Goal: Task Accomplishment & Management: Manage account settings

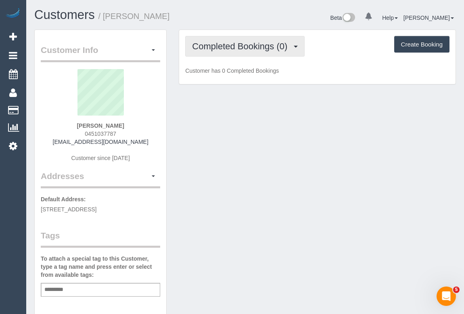
click at [234, 54] on button "Completed Bookings (0)" at bounding box center [245, 46] width 120 height 21
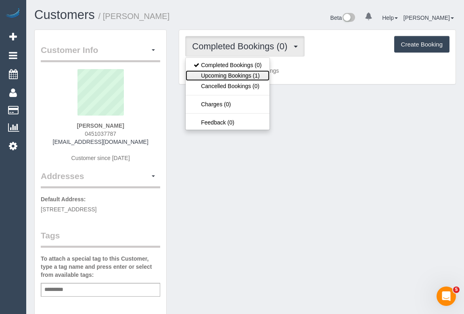
click at [229, 73] on link "Upcoming Bookings (1)" at bounding box center [228, 75] width 84 height 10
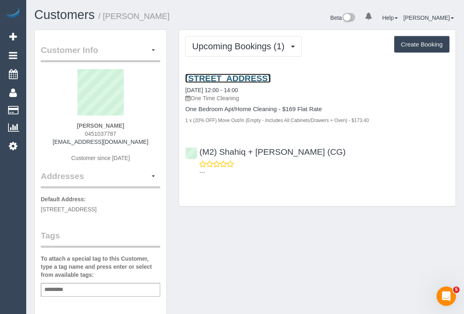
click at [252, 77] on link "202/9 Shuter Street, Moonee Ponds, VIC 3039" at bounding box center [227, 77] width 85 height 9
click at [243, 76] on link "202/9 Shuter Street, Moonee Ponds, VIC 3039" at bounding box center [227, 77] width 85 height 9
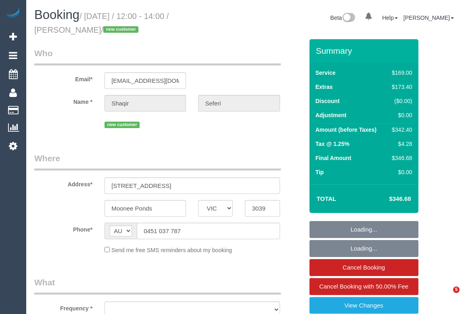
select select "VIC"
select select "object:541"
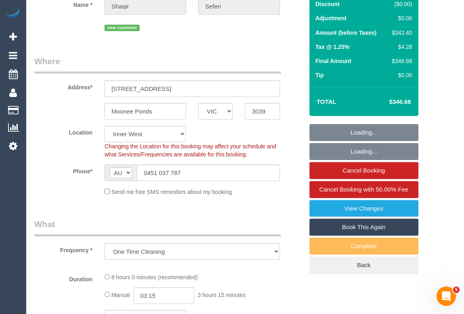
select select "string:stripe-pm_1SF3a42GScqysDRVoCPOGR5C"
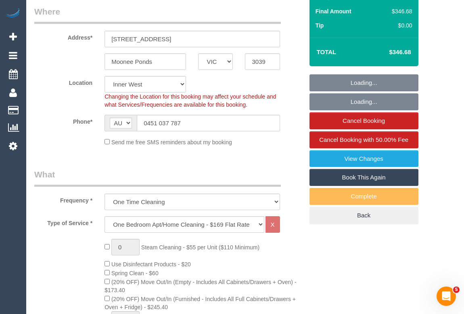
select select "object:713"
select select "number:28"
select select "number:14"
select select "number:19"
select select "number:25"
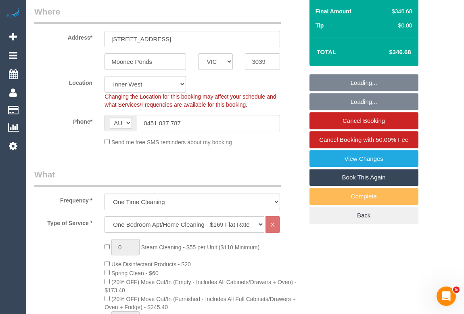
select select "number:13"
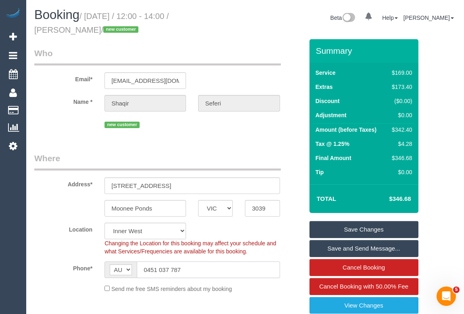
drag, startPoint x: 200, startPoint y: 269, endPoint x: 67, endPoint y: 283, distance: 133.1
click at [56, 274] on div "Phone* AF AL DZ AD AO AI AQ AG AR AM AW AU AT AZ BS BH BD BB BY BE BZ BJ BM BT …" at bounding box center [168, 269] width 281 height 17
click at [298, 11] on div "Beta 0 Your Notifications You have 0 alerts Help Help Docs Take a Tour Contact …" at bounding box center [353, 18] width 217 height 21
drag, startPoint x: 194, startPoint y: 177, endPoint x: 204, endPoint y: 173, distance: 11.4
click at [194, 177] on input "[STREET_ADDRESS]" at bounding box center [192, 185] width 175 height 17
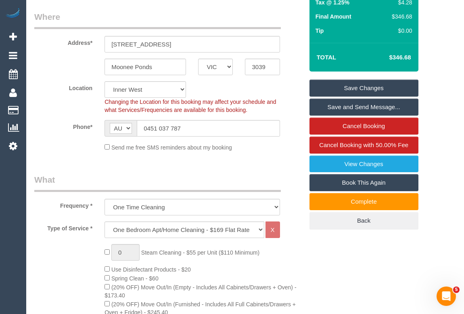
scroll to position [147, 0]
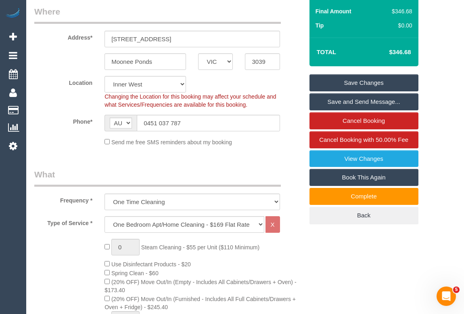
drag, startPoint x: 189, startPoint y: 118, endPoint x: 98, endPoint y: 120, distance: 90.9
click at [98, 120] on div "Phone* AF AL DZ AD AO AI AQ AG AR AM AW AU AT AZ BS BH BD BB BY BE BZ BJ BM BT …" at bounding box center [168, 123] width 281 height 17
click at [205, 120] on input "0451 037 787" at bounding box center [208, 123] width 143 height 17
drag, startPoint x: 195, startPoint y: 120, endPoint x: 110, endPoint y: 119, distance: 84.8
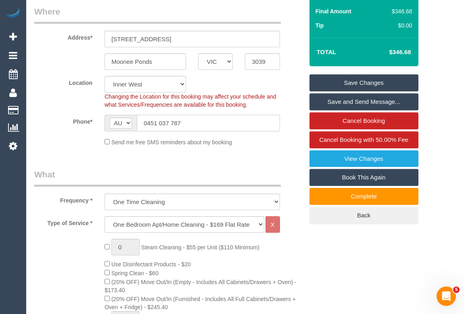
click at [110, 119] on div "AF AL DZ AD AO AI AQ AG AR AM AW AU AT AZ BS BH BD BB BY BE BZ BJ BM BT BO BA B…" at bounding box center [192, 123] width 175 height 17
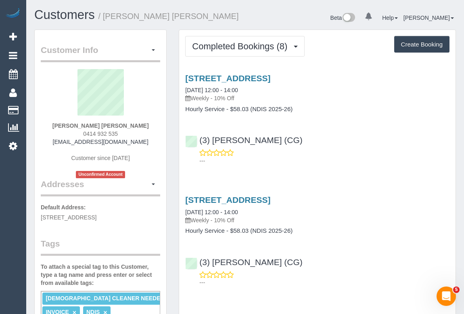
drag, startPoint x: 78, startPoint y: 131, endPoint x: 161, endPoint y: 134, distance: 83.6
copy div "0414 932 535 svdeguara@gmail.com Customer since 2025 Unconfirmed Account Addres…"
drag, startPoint x: 124, startPoint y: 134, endPoint x: 84, endPoint y: 132, distance: 39.2
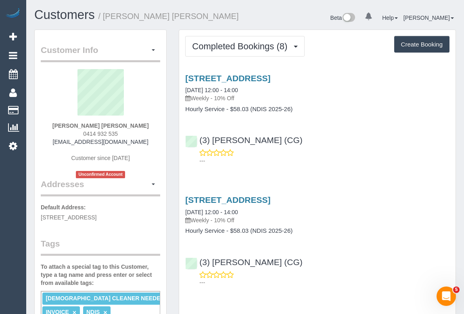
click at [84, 132] on div "Sarah Anne DeGuara 0414 932 535 svdeguara@gmail.com Customer since 2025 Unconfi…" at bounding box center [101, 123] width 120 height 109
copy span "0414 932 535"
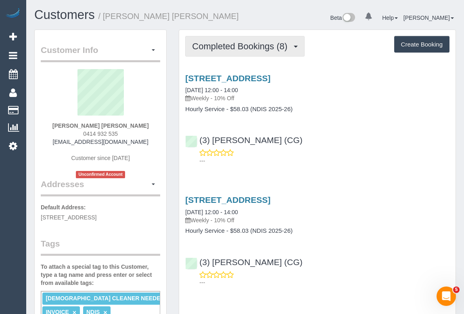
drag, startPoint x: 230, startPoint y: 46, endPoint x: 232, endPoint y: 72, distance: 25.5
click at [230, 46] on span "Completed Bookings (8)" at bounding box center [241, 46] width 99 height 10
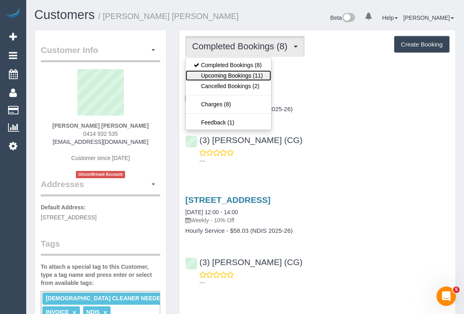
click at [231, 76] on link "Upcoming Bookings (11)" at bounding box center [228, 75] width 85 height 10
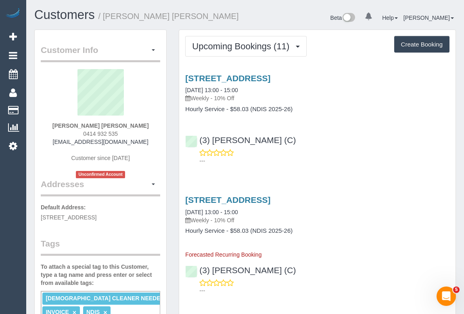
click at [257, 72] on div "516/29 Waterline Place, Williamstown, VIC 3016 14/10/2025 13:00 - 15:00 Weekly …" at bounding box center [317, 118] width 277 height 102
click at [256, 75] on link "516/29 Waterline Place, Williamstown, VIC 3016" at bounding box center [227, 77] width 85 height 9
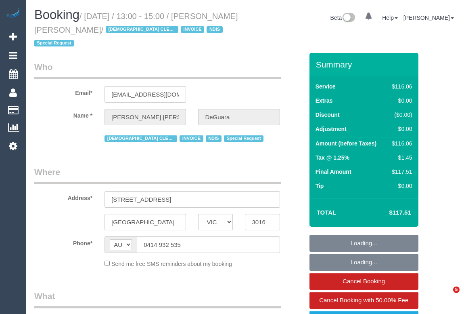
select select "VIC"
select select "number:27"
select select "number:14"
select select "number:18"
select select "number:36"
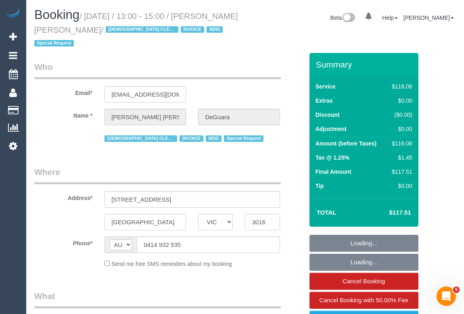
select select "number:35"
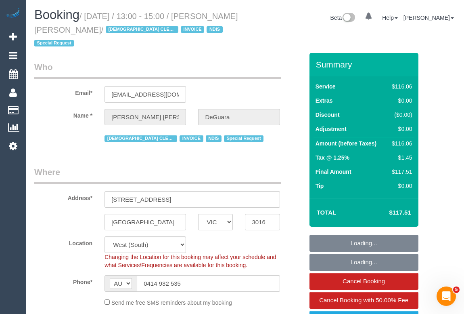
select select "object:753"
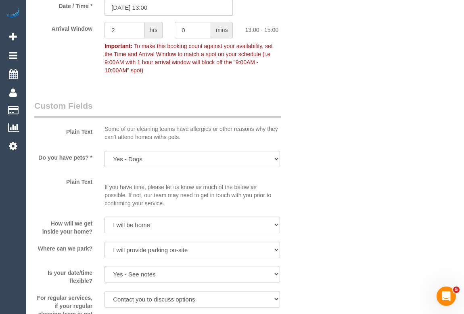
scroll to position [715, 0]
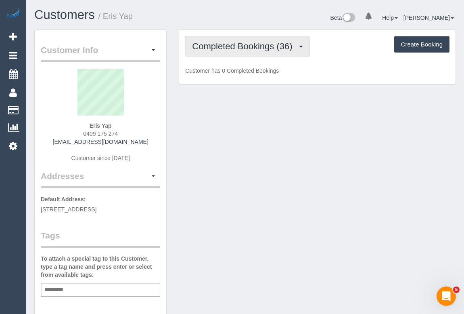
click at [231, 43] on span "Completed Bookings (36)" at bounding box center [244, 46] width 104 height 10
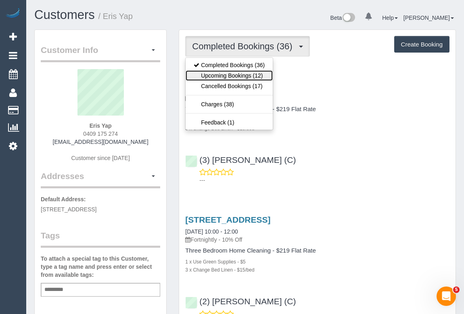
click at [241, 72] on link "Upcoming Bookings (12)" at bounding box center [229, 75] width 87 height 10
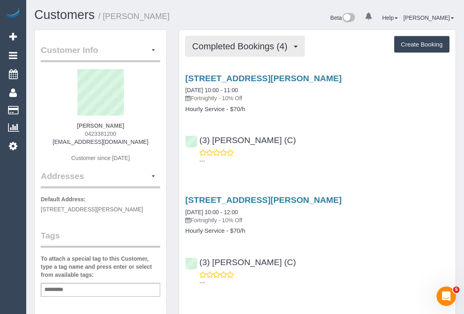
click at [214, 50] on button "Completed Bookings (4)" at bounding box center [245, 46] width 120 height 21
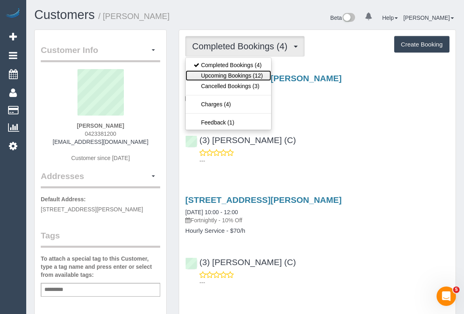
click at [227, 75] on link "Upcoming Bookings (12)" at bounding box center [228, 75] width 85 height 10
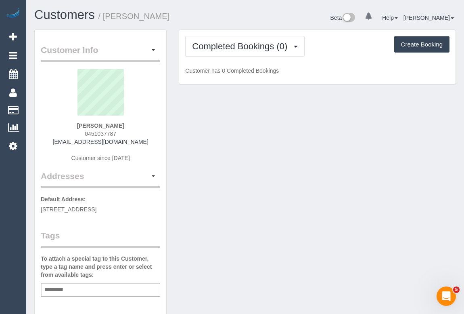
drag, startPoint x: 91, startPoint y: 133, endPoint x: 139, endPoint y: 133, distance: 48.5
click at [139, 133] on div "Shaqir Seferi 0451037787 shaqirseferi@gmail.com Customer since 2025" at bounding box center [101, 119] width 120 height 101
copy span "0451037787"
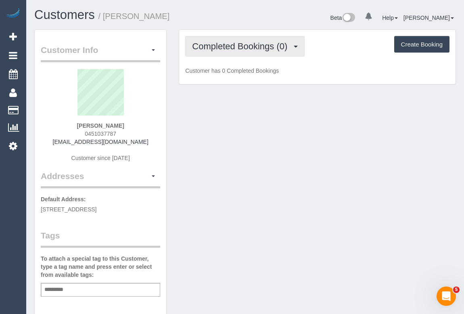
click at [228, 41] on span "Completed Bookings (0)" at bounding box center [241, 46] width 99 height 10
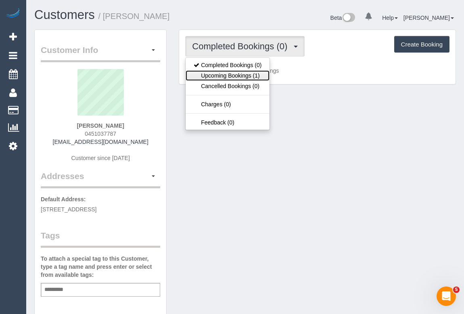
click at [231, 78] on link "Upcoming Bookings (1)" at bounding box center [228, 75] width 84 height 10
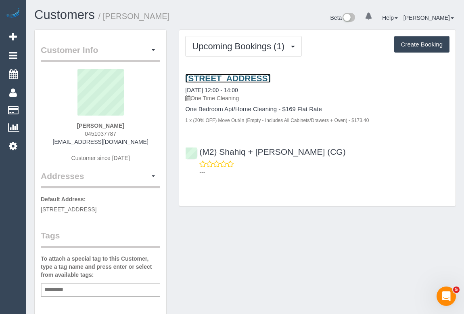
click at [267, 78] on link "202/9 Shuter Street, Moonee Ponds, VIC 3039" at bounding box center [227, 77] width 85 height 9
click at [286, 256] on div "Customer Info Edit Contact Info Send Message Email Preferences Special Sales Ta…" at bounding box center [245, 299] width 434 height 541
click at [273, 234] on div "Customer Info Edit Contact Info Send Message Email Preferences Special Sales Ta…" at bounding box center [245, 299] width 434 height 541
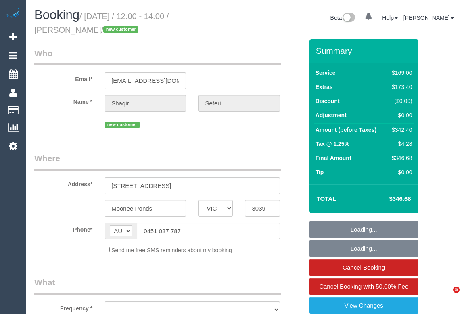
select select "VIC"
select select "string:stripe-pm_1SF3a42GScqysDRVoCPOGR5C"
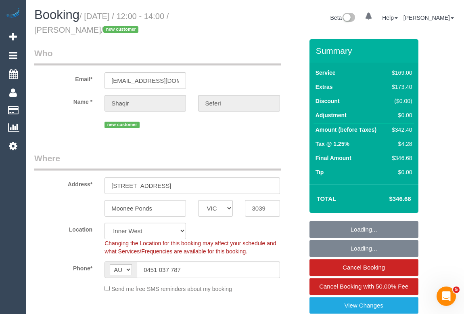
select select "object:854"
select select "number:28"
select select "number:14"
select select "number:19"
select select "number:25"
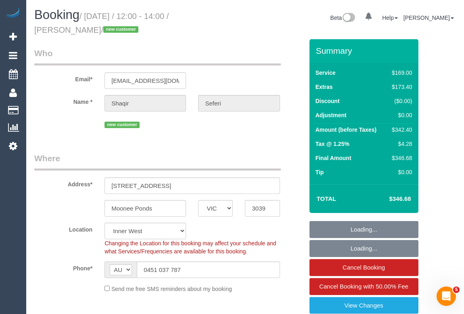
select select "number:13"
select select "object:859"
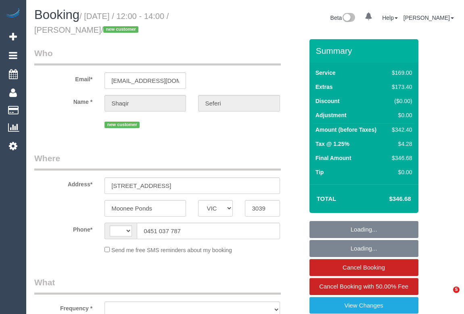
select select "VIC"
select select "string:stripe-pm_1SF3a42GScqysDRVoCPOGR5C"
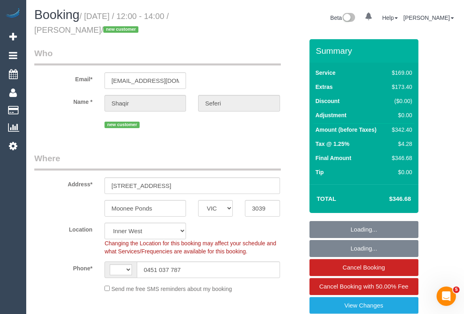
select select "string:AU"
select select "object:854"
select select "number:28"
select select "number:14"
select select "number:19"
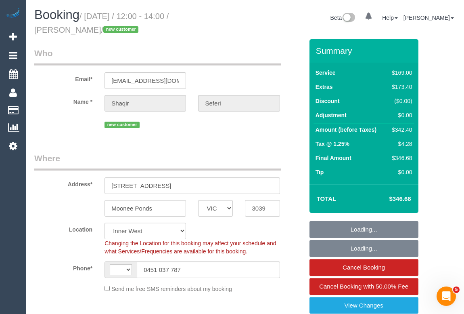
select select "number:25"
select select "number:13"
click at [233, 72] on div "Email* shaqirseferi@gmail.com" at bounding box center [168, 68] width 281 height 42
select select "object:1507"
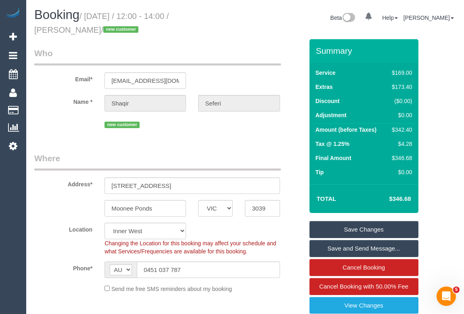
drag, startPoint x: 229, startPoint y: 142, endPoint x: 225, endPoint y: 149, distance: 7.6
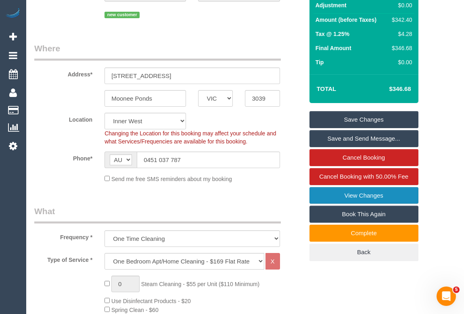
click at [353, 195] on link "View Changes" at bounding box center [364, 195] width 109 height 17
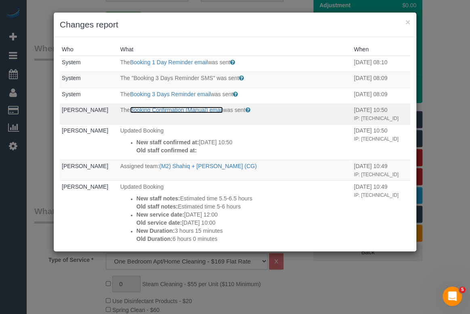
click at [174, 110] on link "Booking Confirmation (Manual) email" at bounding box center [176, 110] width 93 height 6
click at [406, 22] on button "×" at bounding box center [407, 22] width 5 height 8
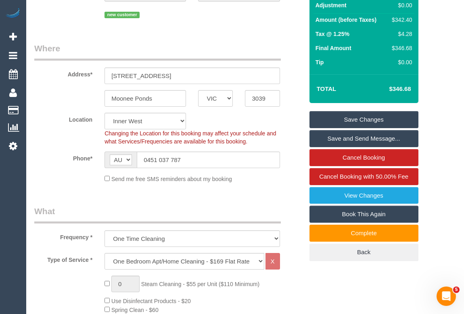
drag, startPoint x: 271, startPoint y: 42, endPoint x: 262, endPoint y: 127, distance: 85.3
click at [271, 42] on legend "Where" at bounding box center [157, 51] width 247 height 18
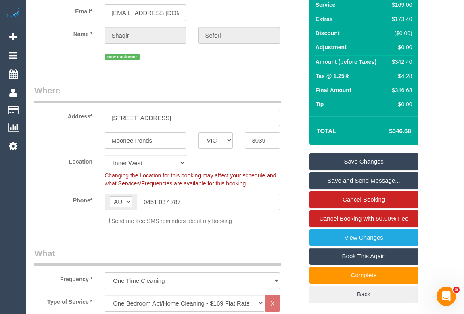
scroll to position [0, 0]
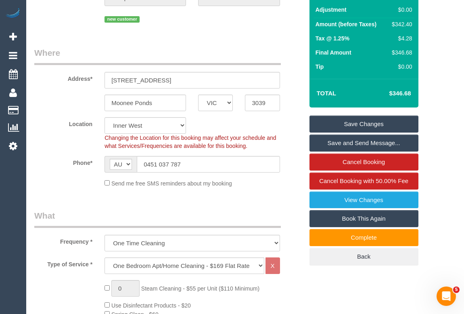
scroll to position [147, 0]
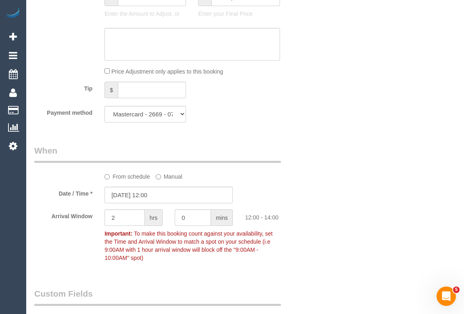
scroll to position [808, 0]
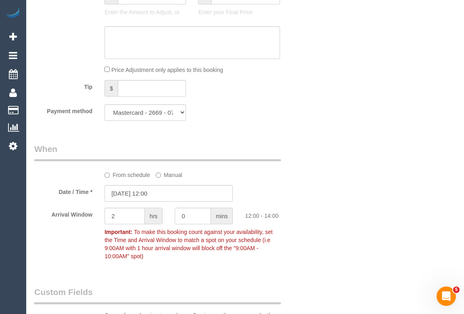
click at [320, 198] on div "Who Email* shaqirseferi@gmail.com Name * Shaqir Seferi new customer Where Addre…" at bounding box center [245, 204] width 422 height 1944
click at [361, 165] on div "Who Email* shaqirseferi@gmail.com Name * Shaqir Seferi new customer Where Addre…" at bounding box center [245, 204] width 422 height 1944
click at [327, 201] on div "Who Email* shaqirseferi@gmail.com Name * Shaqir Seferi new customer Where Addre…" at bounding box center [245, 204] width 422 height 1944
click at [314, 122] on div "Who Email* shaqirseferi@gmail.com Name * Shaqir Seferi new customer Where Addre…" at bounding box center [245, 204] width 422 height 1944
click at [335, 219] on div "Who Email* shaqirseferi@gmail.com Name * Shaqir Seferi new customer Where Addre…" at bounding box center [245, 204] width 422 height 1944
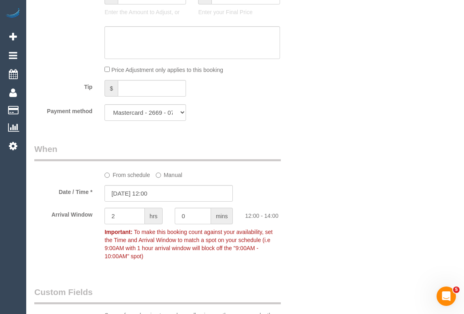
click at [383, 174] on div "Who Email* shaqirseferi@gmail.com Name * Shaqir Seferi new customer Where Addre…" at bounding box center [245, 204] width 422 height 1944
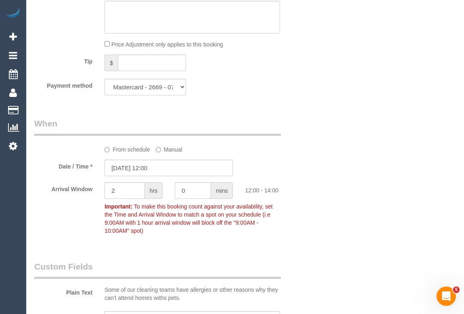
scroll to position [844, 0]
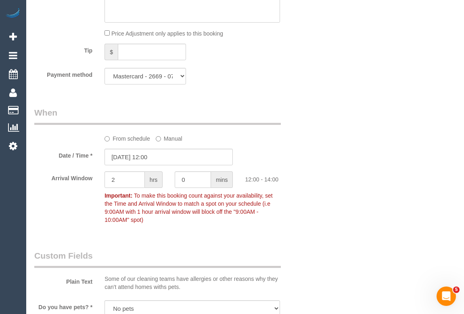
click at [104, 140] on div "From schedule Manual" at bounding box center [192, 137] width 187 height 11
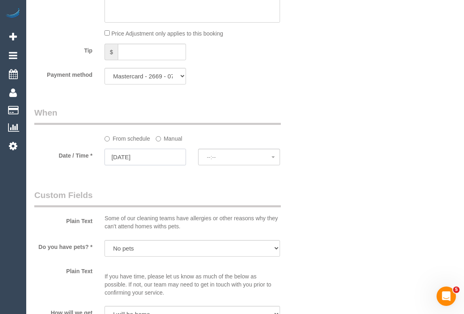
click at [139, 157] on input "14/10/2025" at bounding box center [146, 157] width 82 height 17
select select "spot6"
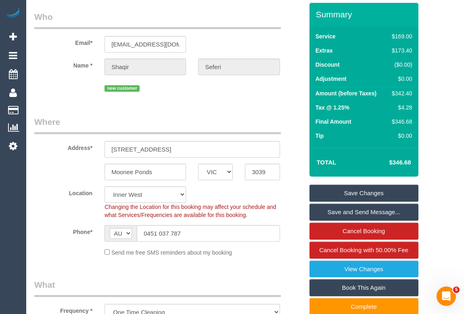
scroll to position [0, 0]
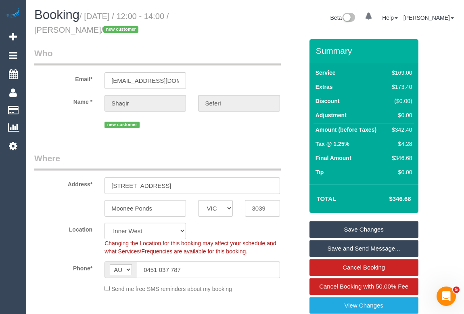
click at [206, 154] on legend "Where" at bounding box center [157, 161] width 247 height 18
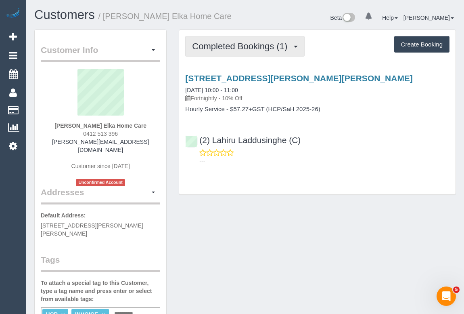
click at [225, 46] on span "Completed Bookings (1)" at bounding box center [241, 46] width 99 height 10
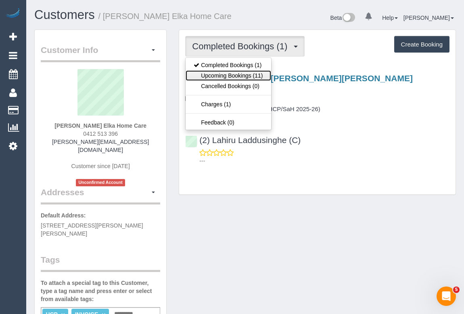
click at [225, 74] on link "Upcoming Bookings (11)" at bounding box center [228, 75] width 85 height 10
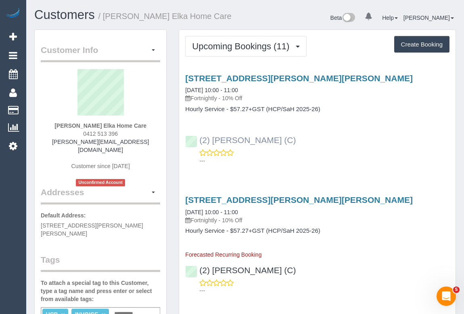
drag, startPoint x: 301, startPoint y: 141, endPoint x: 201, endPoint y: 137, distance: 100.2
click at [201, 137] on div "(2) Anita Jamieson (C) ---" at bounding box center [317, 146] width 277 height 36
copy link "(2) Anita Jamieson (C)"
drag, startPoint x: 59, startPoint y: 120, endPoint x: 159, endPoint y: 124, distance: 101.0
click at [159, 124] on div "Peter Teitel Elka Home Care 0412 513 396 peter.elkahomecare@fake.com Customer s…" at bounding box center [101, 127] width 120 height 117
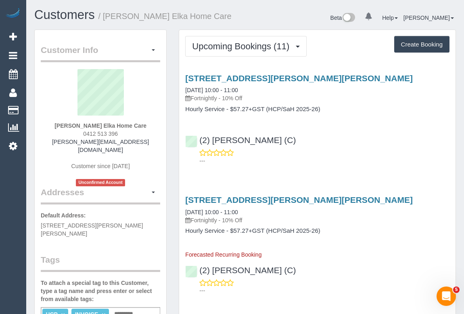
copy div "Peter Teitel Elka Home Care"
click at [133, 308] on input "text" at bounding box center [125, 313] width 27 height 10
type input "**********"
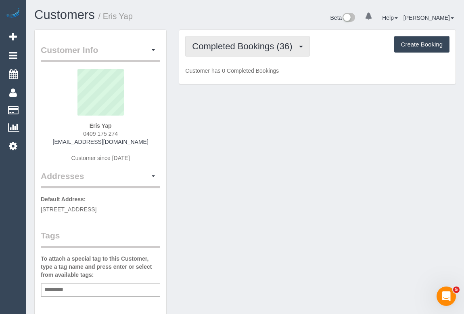
drag, startPoint x: 243, startPoint y: 48, endPoint x: 238, endPoint y: 88, distance: 39.9
click at [243, 48] on span "Completed Bookings (36)" at bounding box center [244, 46] width 104 height 10
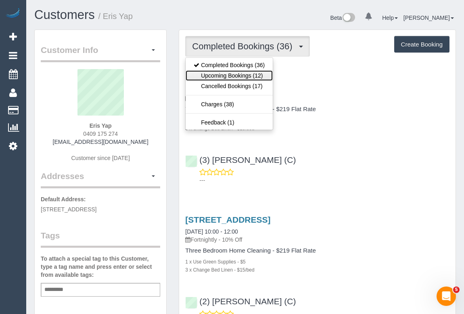
click at [238, 75] on link "Upcoming Bookings (12)" at bounding box center [229, 75] width 87 height 10
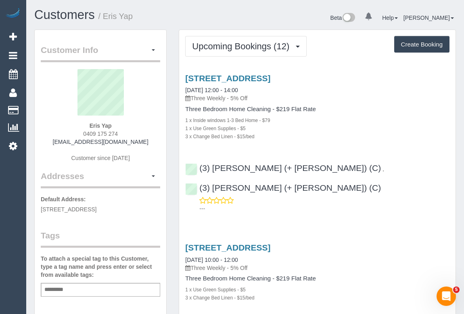
drag, startPoint x: 77, startPoint y: 132, endPoint x: 138, endPoint y: 132, distance: 61.4
click at [138, 132] on div "Eris Yap 0409 175 274 [EMAIL_ADDRESS][DOMAIN_NAME] Customer since [DATE]" at bounding box center [101, 119] width 120 height 101
copy span "0409 175 274"
click at [263, 78] on link "133 Eastern Road, South Melbourne, VIC 3205" at bounding box center [227, 77] width 85 height 9
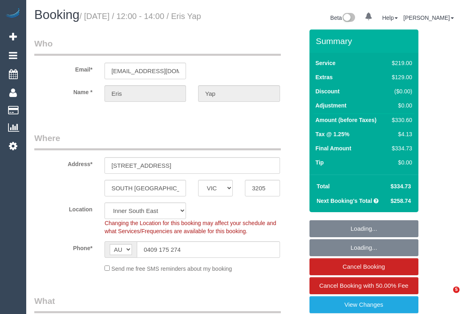
select select "VIC"
select select "string:stripe-pm_1Pgfug2GScqysDRVwaFYspZa"
select select "number:28"
select select "number:14"
select select "number:19"
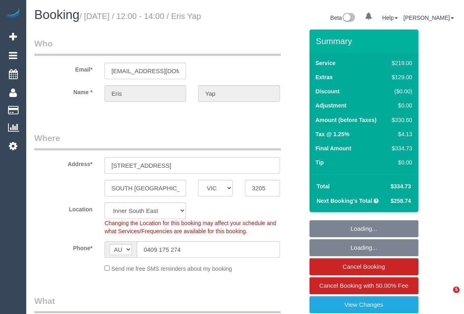
select select "number:22"
select select "number:12"
select select "object:1352"
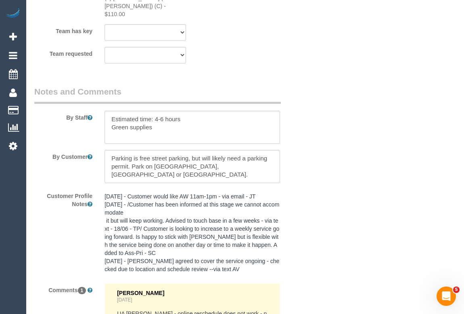
scroll to position [1468, 0]
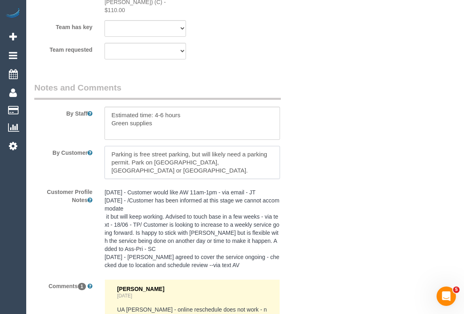
drag, startPoint x: 111, startPoint y: 149, endPoint x: 274, endPoint y: 156, distance: 162.9
click at [274, 156] on textarea at bounding box center [192, 162] width 175 height 33
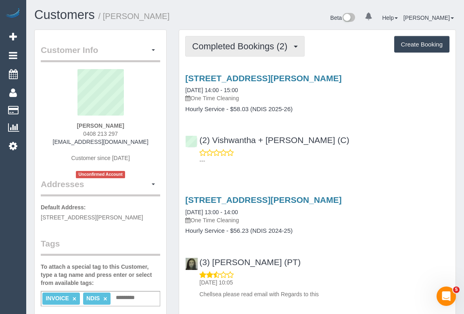
click at [253, 48] on span "Completed Bookings (2)" at bounding box center [241, 46] width 99 height 10
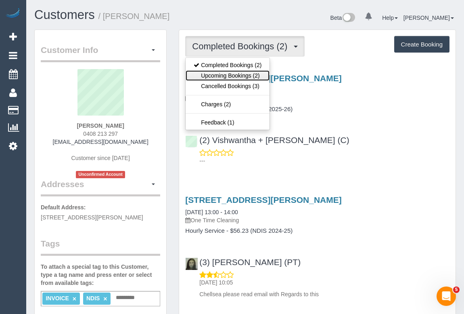
click at [242, 76] on link "Upcoming Bookings (2)" at bounding box center [228, 75] width 84 height 10
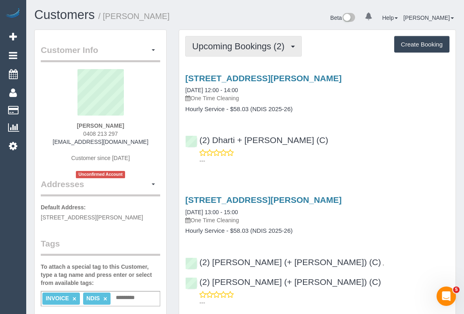
click at [238, 48] on span "Upcoming Bookings (2)" at bounding box center [240, 46] width 96 height 10
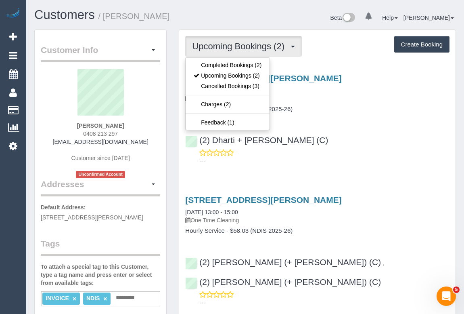
click at [367, 149] on div "---" at bounding box center [317, 157] width 264 height 16
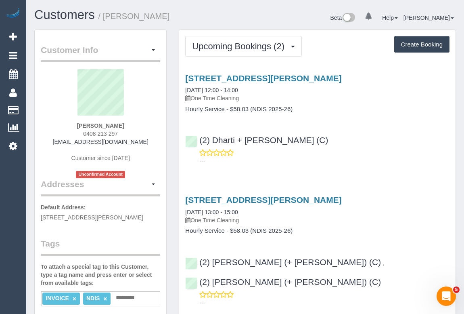
click at [352, 159] on p "---" at bounding box center [324, 161] width 250 height 8
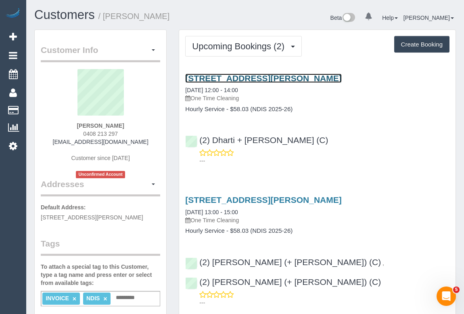
click at [287, 77] on link "108/280 Albert Street, East Melbourne, VIC 3002" at bounding box center [263, 77] width 156 height 9
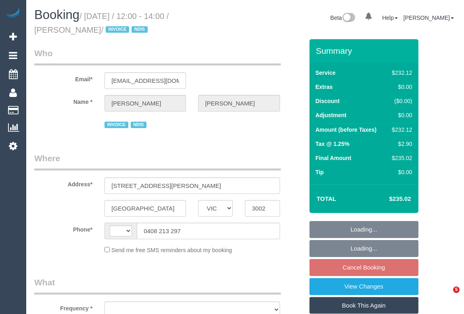
select select "VIC"
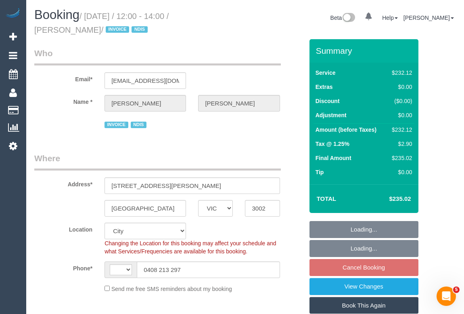
select select "object:506"
select select "string:AU"
select select "number:28"
select select "number:14"
select select "number:19"
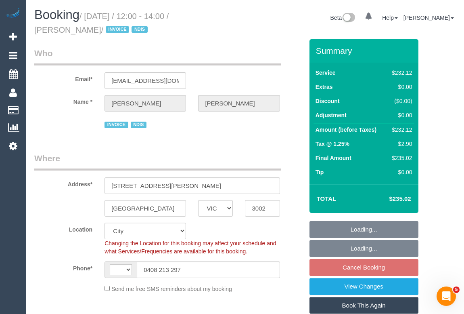
select select "number:23"
select select "number:35"
select select "240"
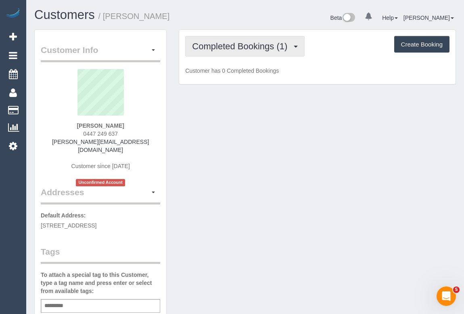
click at [254, 45] on span "Completed Bookings (1)" at bounding box center [241, 46] width 99 height 10
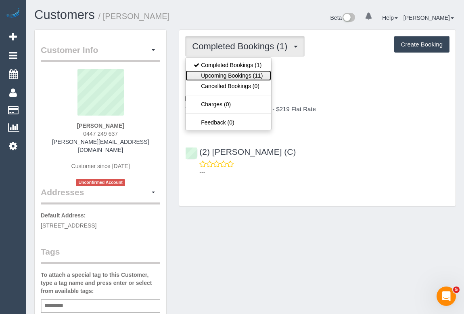
click at [232, 76] on link "Upcoming Bookings (11)" at bounding box center [228, 75] width 85 height 10
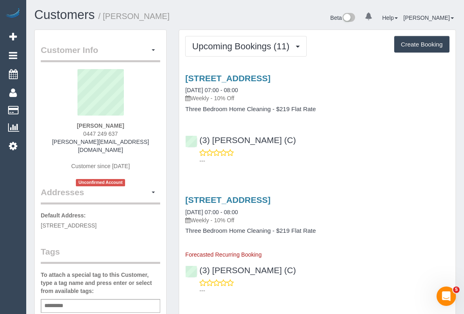
click at [376, 153] on div "---" at bounding box center [317, 157] width 264 height 16
drag, startPoint x: 52, startPoint y: 143, endPoint x: 149, endPoint y: 143, distance: 96.5
click at [149, 143] on div "Andrew Martin 0447 249 637 andrew.martin91@gamil.com Customer since 2025 Unconf…" at bounding box center [101, 127] width 120 height 117
copy link "andrew.martin91@gamil.com"
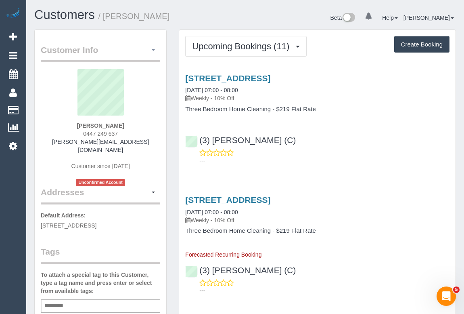
click at [154, 48] on button "button" at bounding box center [154, 50] width 14 height 13
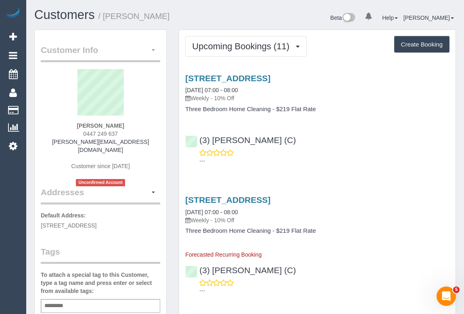
click at [154, 52] on button "button" at bounding box center [154, 50] width 14 height 13
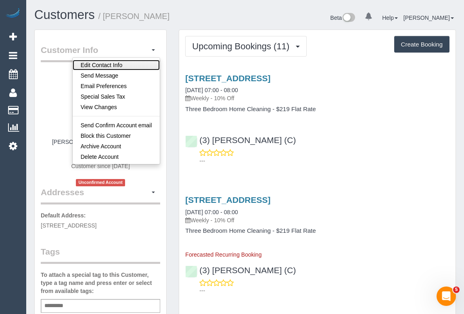
click at [99, 64] on link "Edit Contact Info" at bounding box center [117, 65] width 88 height 10
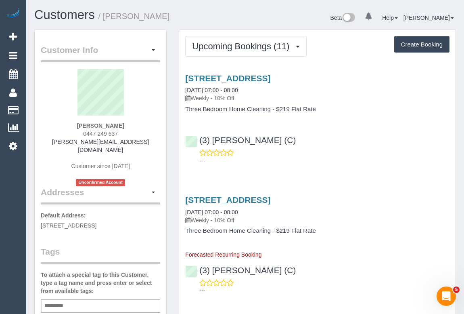
select select "VIC"
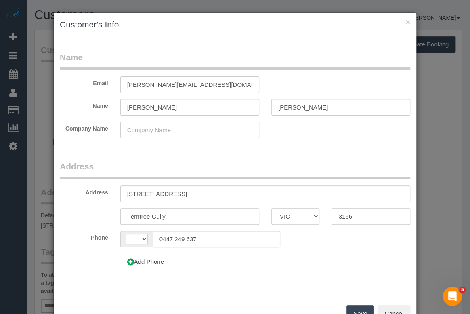
select select "string:AU"
click at [185, 84] on input "andrew.martin91@gamil.com" at bounding box center [189, 84] width 139 height 17
click at [158, 82] on input "andrew.martin91@gmail.com" at bounding box center [189, 84] width 139 height 17
type input "andrew.martyn91@gmail.com"
click at [305, 154] on form "Name Email andrew.martyn91@gmail.com Name Andrew Martin Company Name Address Ad…" at bounding box center [235, 163] width 350 height 225
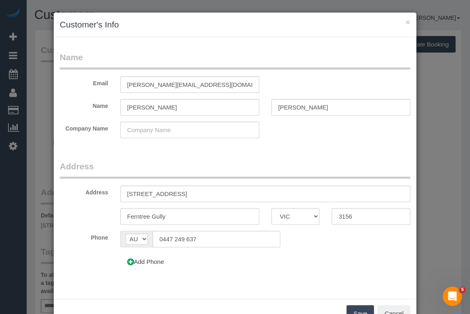
click at [357, 307] on button "Save" at bounding box center [359, 313] width 27 height 17
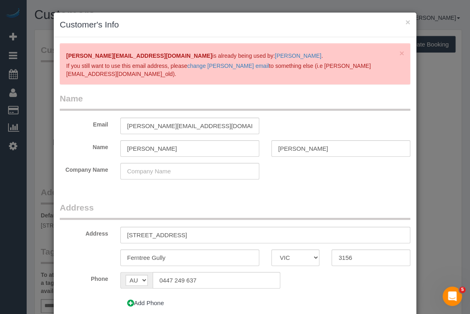
click at [298, 197] on form "Name Email andrew.martyn91@gmail.com Name Andrew Martin Company Name Address Ad…" at bounding box center [235, 204] width 350 height 225
drag, startPoint x: 217, startPoint y: 125, endPoint x: 121, endPoint y: 117, distance: 96.0
click at [121, 117] on input "andrew.martyn91@gmail.com" at bounding box center [189, 125] width 139 height 17
click at [206, 128] on input "andrew.martyn91@gmail.com" at bounding box center [189, 125] width 139 height 17
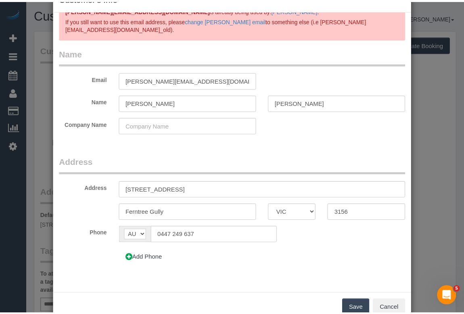
scroll to position [48, 0]
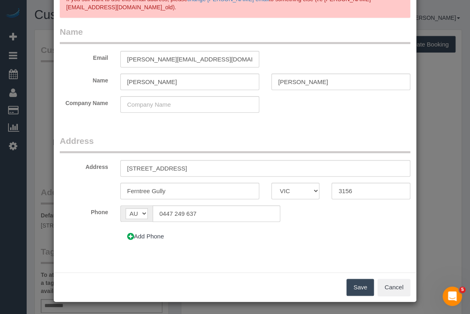
click at [358, 283] on button "Save" at bounding box center [359, 287] width 27 height 17
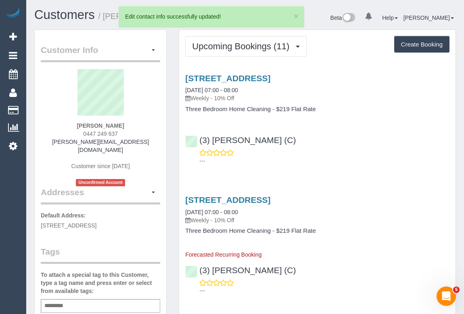
drag, startPoint x: 387, startPoint y: 143, endPoint x: 381, endPoint y: 141, distance: 5.8
click at [387, 139] on div "(3) Kaveen Wijesuriya (C) ---" at bounding box center [317, 146] width 277 height 36
click at [373, 138] on div "(3) Kaveen Wijesuriya (C) ---" at bounding box center [317, 146] width 277 height 36
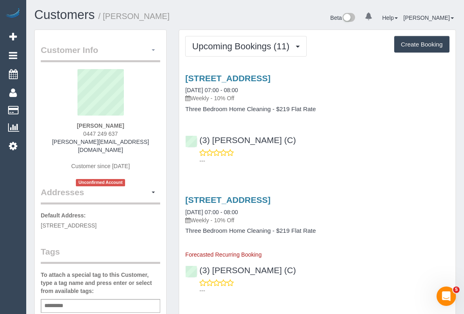
click at [152, 50] on span "button" at bounding box center [153, 50] width 3 height 2
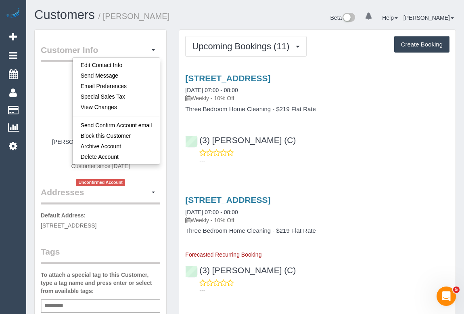
click at [346, 149] on div "---" at bounding box center [317, 157] width 264 height 16
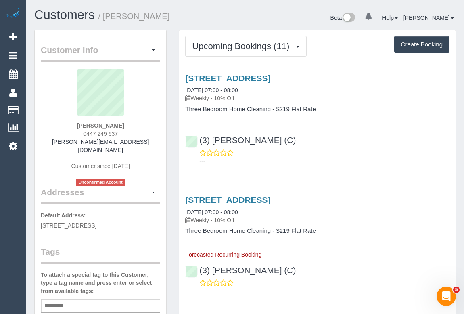
click at [159, 117] on div "Andrew Martin 0447 249 637 andrew.martyn91@gmail.com Customer since 2025 Unconf…" at bounding box center [101, 127] width 120 height 117
click at [371, 143] on div "(3) Kaveen Wijesuriya (C) ---" at bounding box center [317, 146] width 277 height 36
drag, startPoint x: 326, startPoint y: 130, endPoint x: 325, endPoint y: 126, distance: 4.5
click at [326, 130] on div "(3) Kaveen Wijesuriya (C) ---" at bounding box center [317, 146] width 277 height 36
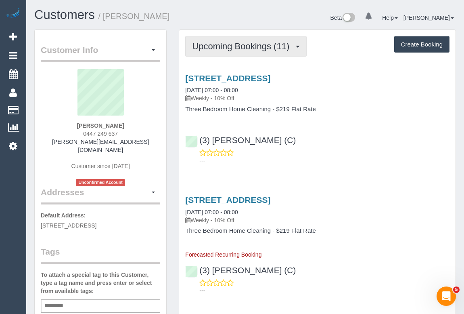
click at [245, 49] on span "Upcoming Bookings (11)" at bounding box center [242, 46] width 101 height 10
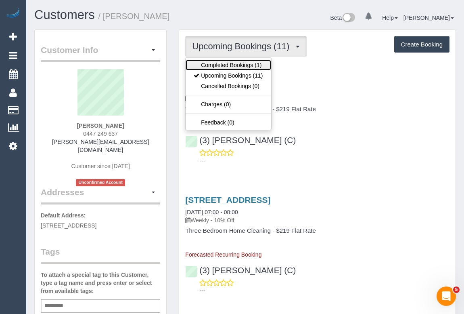
click at [243, 63] on link "Completed Bookings (1)" at bounding box center [228, 65] width 85 height 10
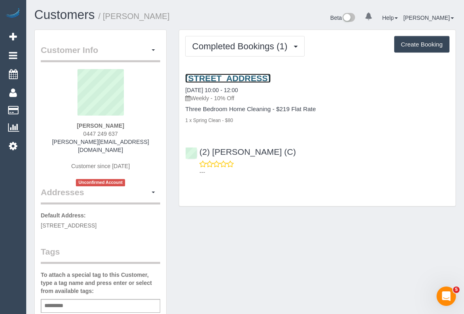
click at [268, 78] on link "3/19 Pinnacle Avenue, Ferntree Gully, VIC 3156" at bounding box center [227, 77] width 85 height 9
click at [254, 78] on link "3/19 Pinnacle Avenue, Ferntree Gully, VIC 3156" at bounding box center [227, 77] width 85 height 9
click at [250, 76] on link "3/19 Pinnacle Avenue, Ferntree Gully, VIC 3156" at bounding box center [227, 77] width 85 height 9
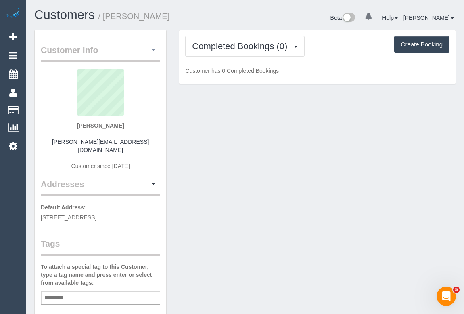
click at [152, 50] on span "button" at bounding box center [153, 50] width 3 height 2
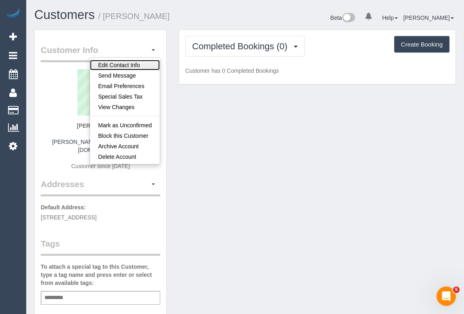
click at [121, 65] on link "Edit Contact Info" at bounding box center [125, 65] width 70 height 10
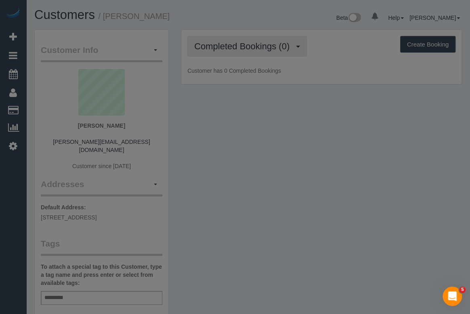
select select "VIC"
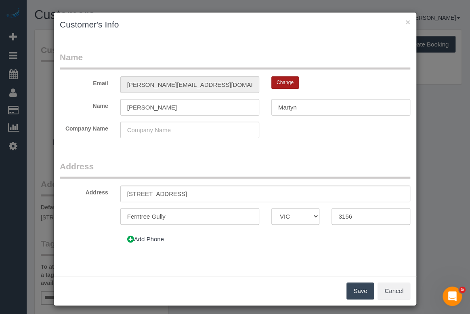
click at [279, 81] on button "Change" at bounding box center [284, 82] width 27 height 13
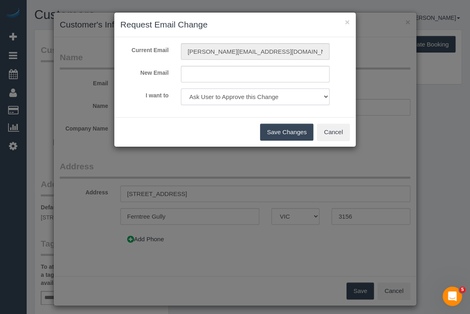
drag, startPoint x: 285, startPoint y: 99, endPoint x: 278, endPoint y: 101, distance: 6.8
click at [285, 99] on select "Ask User to Approve this Change Change Email and send 'Confirm your Account' em…" at bounding box center [255, 96] width 149 height 17
select select "change"
click at [181, 88] on select "Ask User to Approve this Change Change Email and send 'Confirm your Account' em…" at bounding box center [255, 96] width 149 height 17
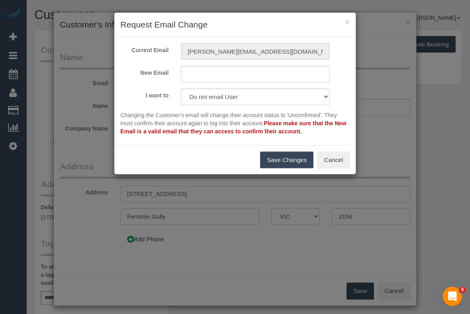
click at [170, 40] on div "Current Email andrew.martyn91@gmail.com New Email I want to Ask User to Approve…" at bounding box center [234, 91] width 241 height 108
click at [209, 74] on input "text" at bounding box center [255, 74] width 149 height 17
paste input "[PERSON_NAME][EMAIL_ADDRESS][DOMAIN_NAME]"
click at [222, 73] on input "[PERSON_NAME][EMAIL_ADDRESS][DOMAIN_NAME]" at bounding box center [255, 74] width 149 height 17
type input "andrew.martin91@gmail.com"
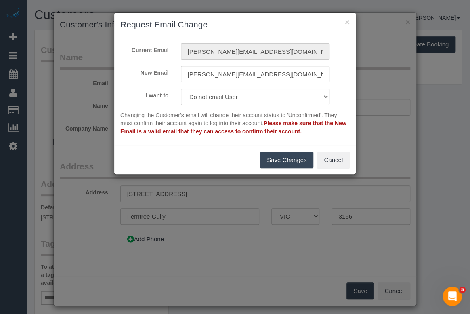
click at [270, 156] on button "Save Changes" at bounding box center [286, 159] width 53 height 17
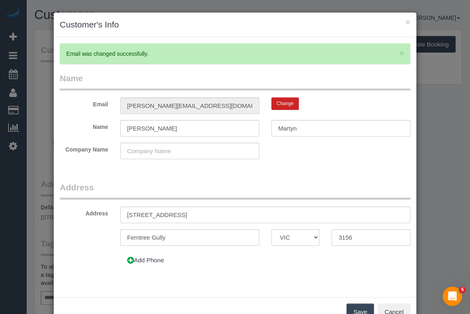
type input "andrew.martin91@gmail.com"
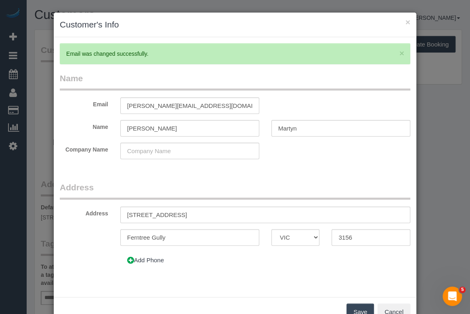
click at [358, 308] on button "Save" at bounding box center [359, 311] width 27 height 17
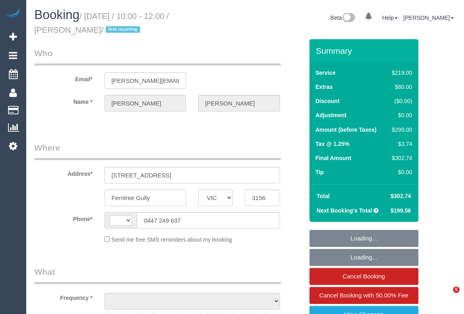
select select "VIC"
select select "object:299"
select select "string:stripe-pm_1SF7U22GScqysDRVGMEIKJbH"
select select "number:29"
select select "number:14"
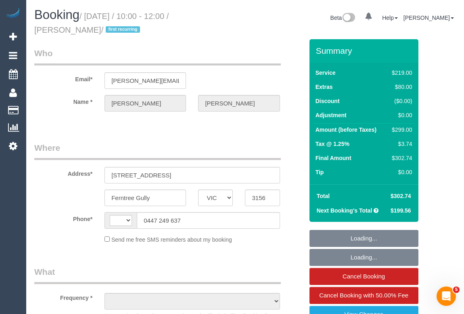
select select "number:19"
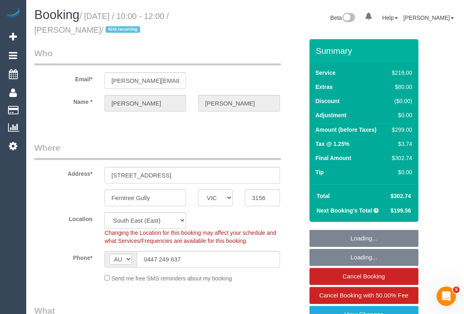
select select "string:AU"
select select "object:827"
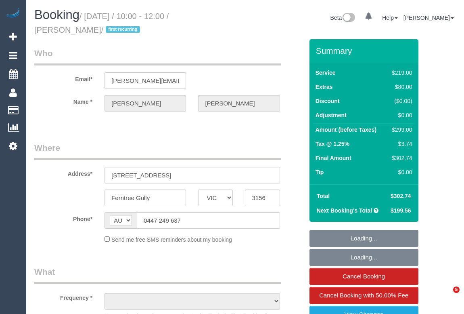
select select "VIC"
select select "object:570"
select select "string:stripe-pm_1SF7U22GScqysDRVGMEIKJbH"
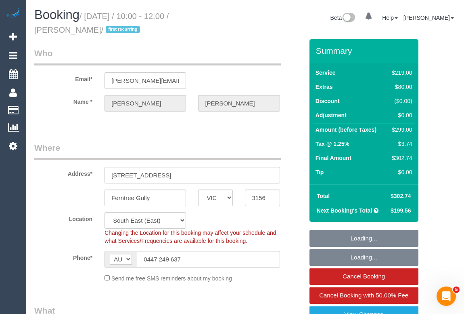
select select "object:577"
select select "number:29"
select select "number:14"
select select "number:19"
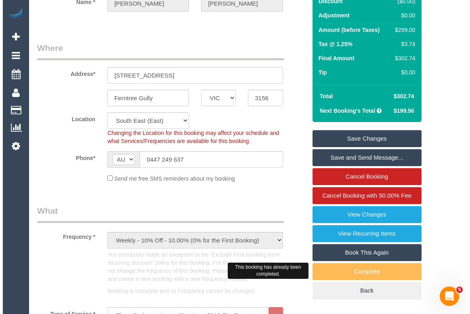
scroll to position [110, 0]
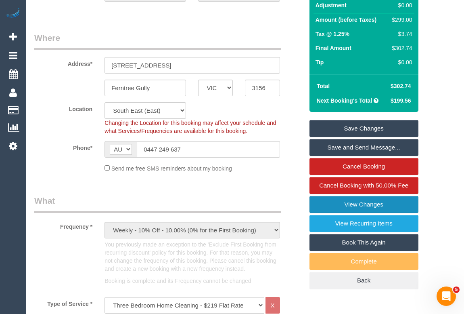
click at [355, 203] on link "View Changes" at bounding box center [364, 204] width 109 height 17
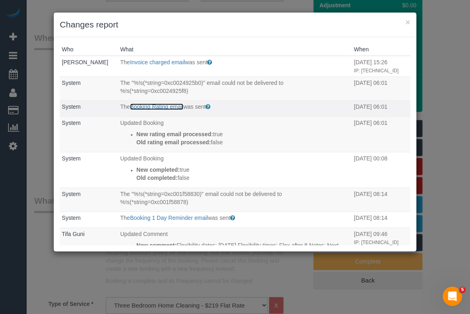
click at [152, 110] on link "Booking Rating email" at bounding box center [156, 106] width 53 height 6
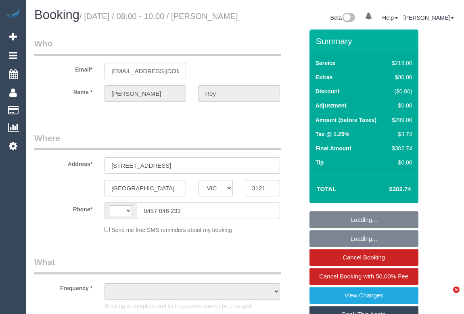
select select "VIC"
select select "string:AU"
select select "object:580"
select select "string:stripe-pm_1KTcDl2GScqysDRV0M4IRFUb"
select select "number:27"
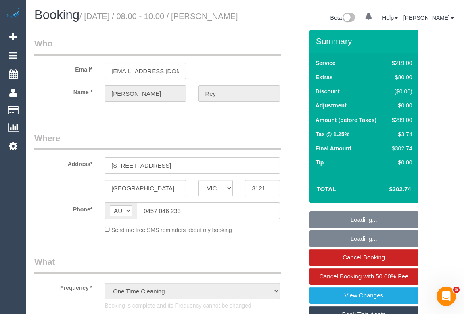
select select "number:14"
select select "number:19"
select select "number:22"
select select "number:26"
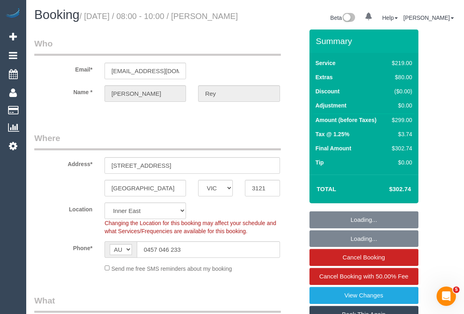
select select "object:1496"
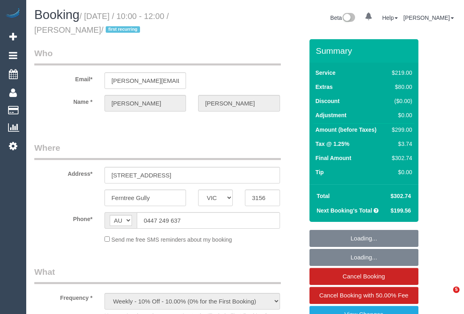
select select "VIC"
select select "string:stripe-pm_1SF7U22GScqysDRVGMEIKJbH"
select select "number:29"
select select "number:14"
select select "number:19"
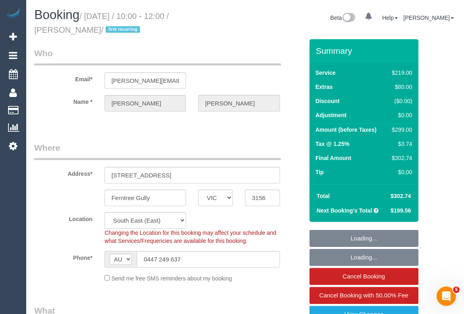
select select "object:803"
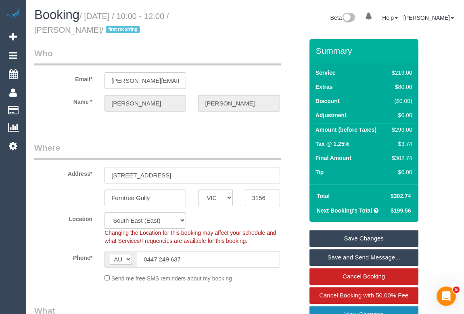
click at [348, 308] on link "View Changes" at bounding box center [364, 314] width 109 height 17
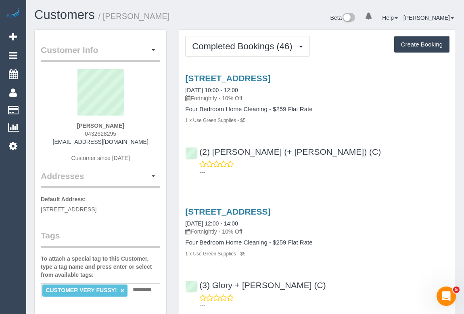
drag, startPoint x: 363, startPoint y: 151, endPoint x: 371, endPoint y: 150, distance: 7.7
click at [364, 151] on div "(2) Barbara (+ Paul) (C) ---" at bounding box center [317, 158] width 277 height 36
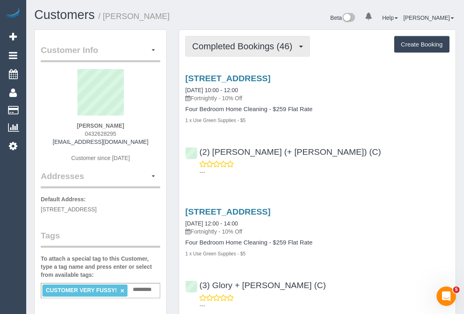
click at [221, 50] on button "Completed Bookings (46)" at bounding box center [247, 46] width 124 height 21
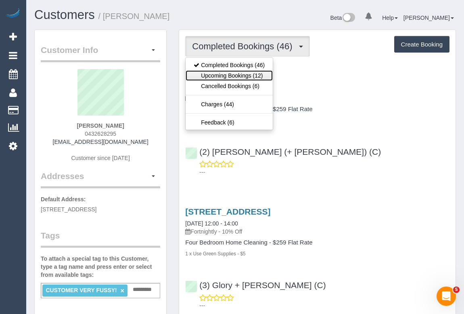
click at [222, 77] on link "Upcoming Bookings (12)" at bounding box center [229, 75] width 87 height 10
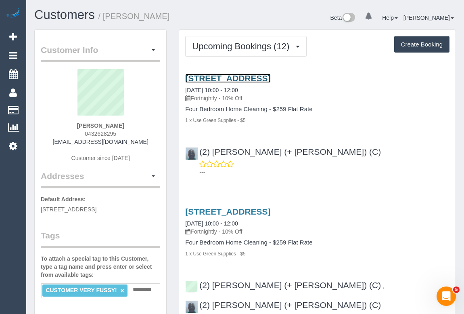
click at [250, 79] on link "4b York Street, Bentleigh East, VIC 3165" at bounding box center [227, 77] width 85 height 9
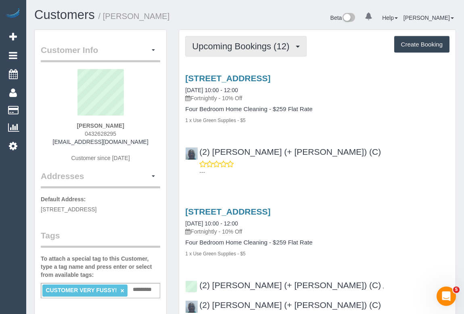
click at [260, 51] on button "Upcoming Bookings (12)" at bounding box center [246, 46] width 122 height 21
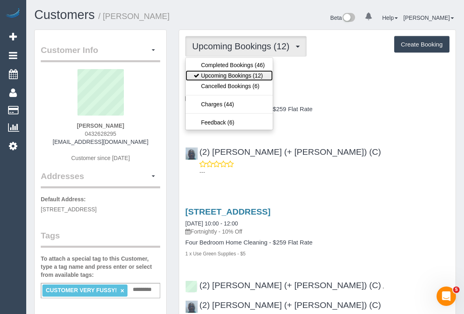
click at [238, 73] on link "Upcoming Bookings (12)" at bounding box center [229, 75] width 87 height 10
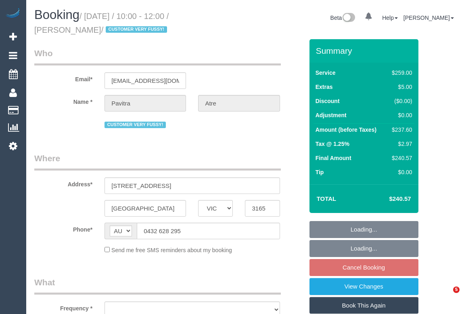
select select "VIC"
select select "object:537"
select select "string:stripe-pm_1OCVVu2GScqysDRV7vlCzhws"
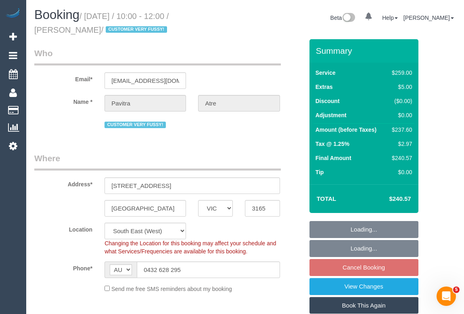
select select "object:669"
select select "number:27"
select select "number:14"
select select "number:19"
select select "number:25"
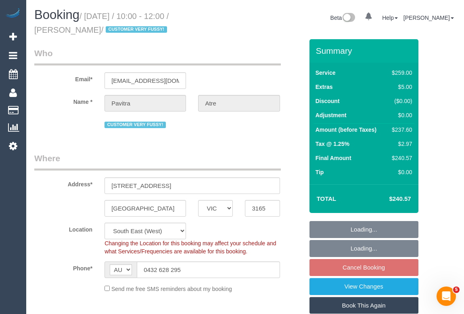
select select "number:35"
select select "number:11"
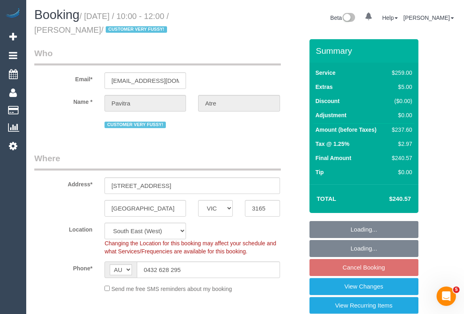
click at [372, 270] on fieldset "Loading... Loading... Cancel Booking View Changes View Recurring Items Book Thi…" at bounding box center [364, 296] width 109 height 150
click at [371, 266] on fieldset "Loading... Loading... Cancel Booking View Changes View Recurring Items Book Thi…" at bounding box center [364, 296] width 109 height 150
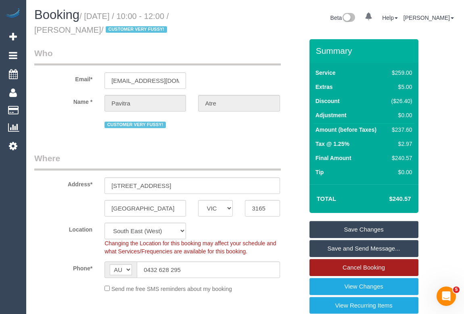
click at [360, 268] on link "Cancel Booking" at bounding box center [364, 267] width 109 height 17
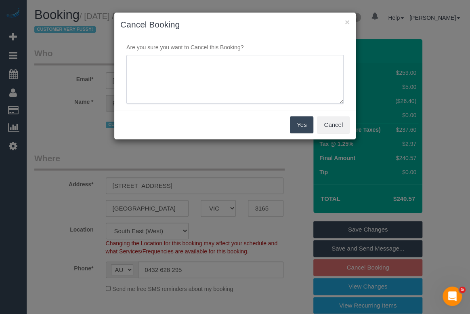
click at [158, 62] on textarea at bounding box center [234, 79] width 217 height 49
type textarea "Customer travelling - SMS - OM"
click at [297, 129] on button "Yes" at bounding box center [301, 124] width 23 height 17
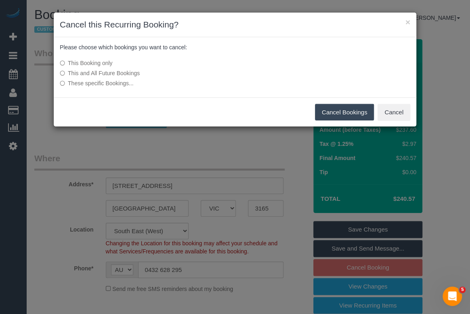
click at [349, 114] on button "Cancel Bookings" at bounding box center [344, 112] width 59 height 17
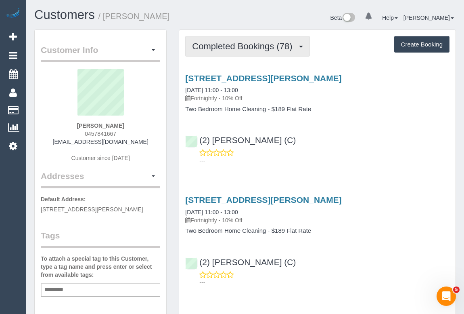
click at [226, 44] on span "Completed Bookings (78)" at bounding box center [244, 46] width 104 height 10
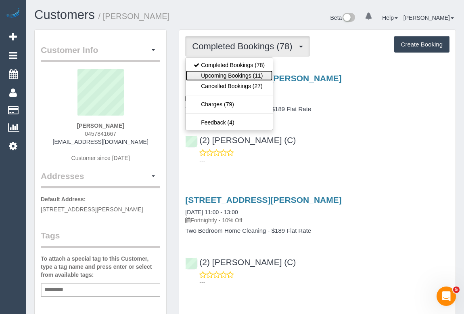
click at [227, 76] on link "Upcoming Bookings (11)" at bounding box center [229, 75] width 87 height 10
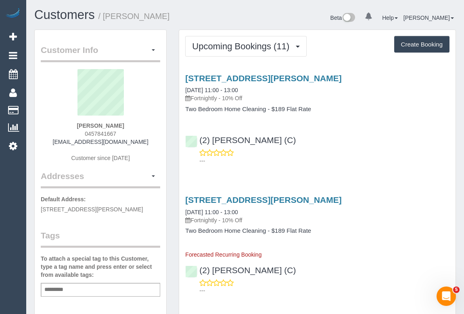
click at [362, 132] on div "(2) Megan Kaewpinich (C) ---" at bounding box center [317, 146] width 277 height 36
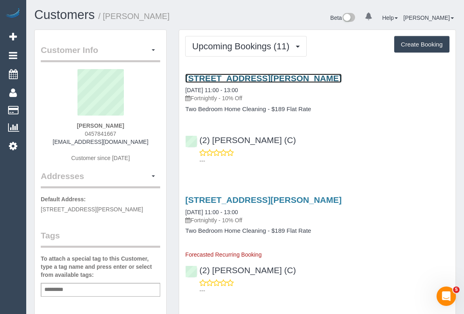
click at [258, 73] on link "2304/50 Albert Road, South Melbourne, VIC 3205" at bounding box center [263, 77] width 156 height 9
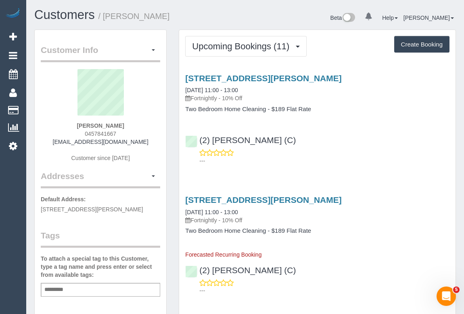
drag, startPoint x: 39, startPoint y: 206, endPoint x: 60, endPoint y: 217, distance: 23.8
copy span "2304/50 Albert road, South melbourne, VIC 3205"
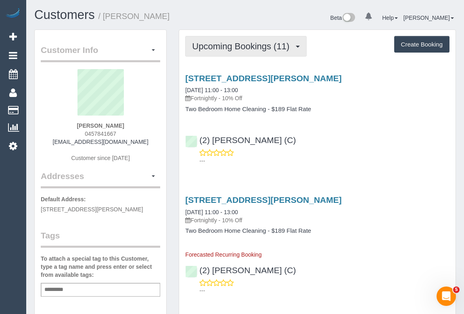
click at [242, 42] on span "Upcoming Bookings (11)" at bounding box center [242, 46] width 101 height 10
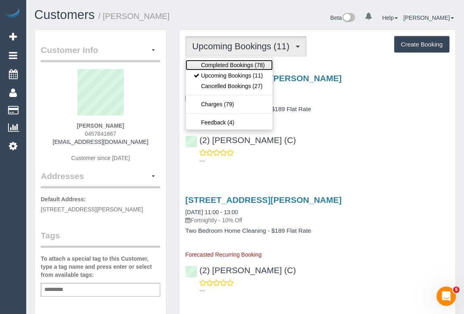
click at [235, 60] on link "Completed Bookings (78)" at bounding box center [229, 65] width 87 height 10
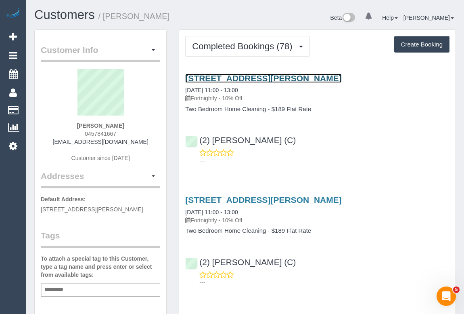
click at [249, 78] on link "2304/50 Albert Road, South Melbourne, VIC 3205" at bounding box center [263, 77] width 156 height 9
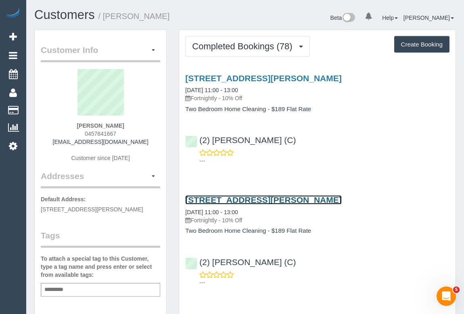
click at [225, 201] on link "2304/50 Albert Road, South Melbourne, VIC 3205" at bounding box center [263, 199] width 156 height 9
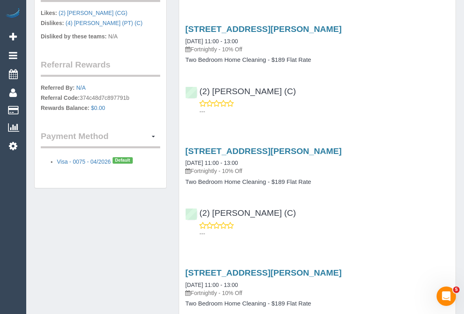
scroll to position [440, 0]
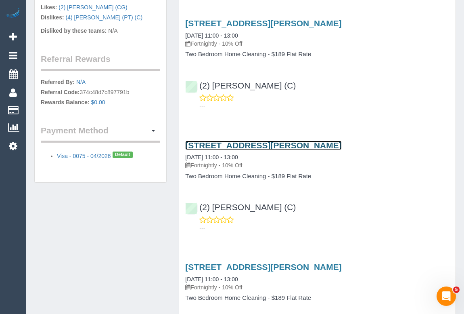
click at [237, 141] on link "2304/50 Albert Road, South Melbourne, VIC 3205" at bounding box center [263, 145] width 156 height 9
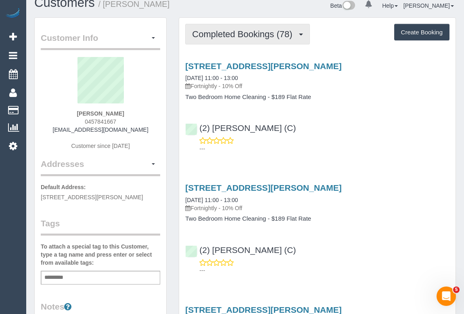
scroll to position [0, 0]
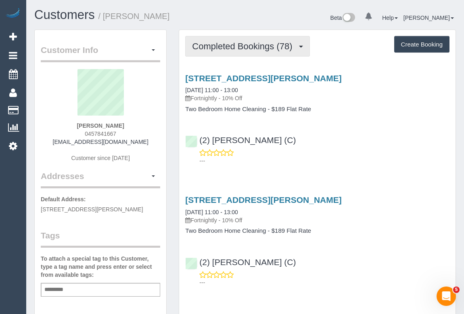
click at [222, 47] on span "Completed Bookings (78)" at bounding box center [244, 46] width 104 height 10
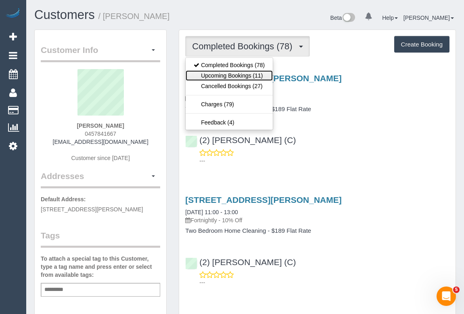
click at [219, 76] on link "Upcoming Bookings (11)" at bounding box center [229, 75] width 87 height 10
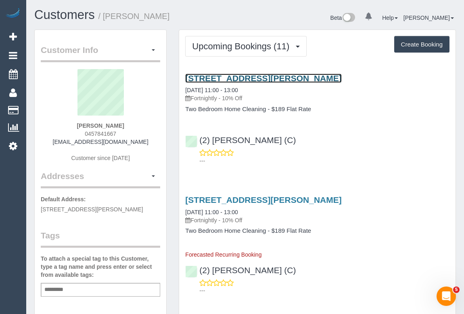
click at [250, 76] on link "2304/50 Albert Road, South Melbourne, VIC 3205" at bounding box center [263, 77] width 156 height 9
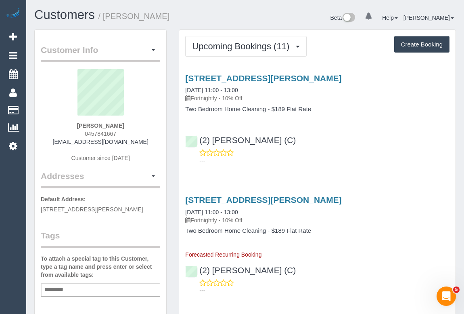
click at [333, 121] on div "2304/50 Albert Road, South Melbourne, VIC 3205 20/10/2025 11:00 - 13:00 Fortnig…" at bounding box center [317, 118] width 277 height 102
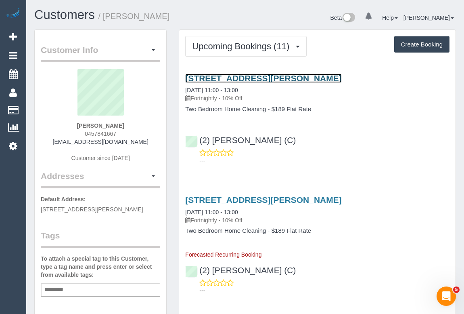
click at [237, 77] on link "2304/50 Albert Road, South Melbourne, VIC 3205" at bounding box center [263, 77] width 156 height 9
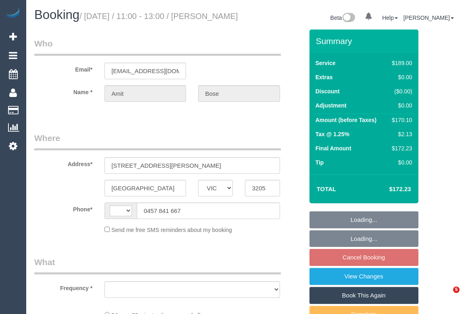
select select "VIC"
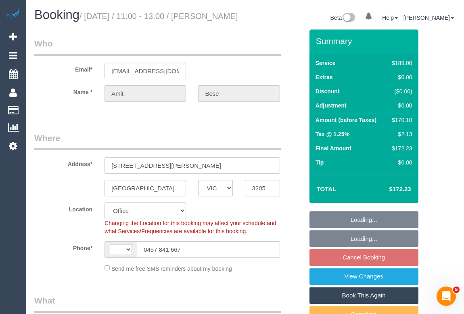
select select "object:390"
select select "string:AU"
select select "string:stripe-pm_1QRLJa2GScqysDRVYDxksU4f"
select select "number:32"
select select "number:14"
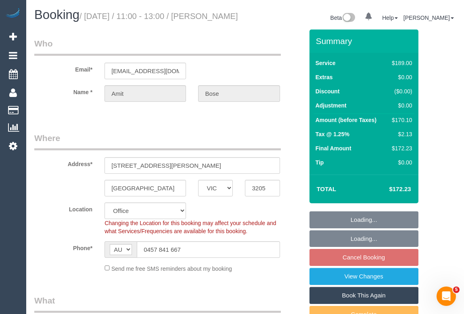
select select "number:20"
select select "number:22"
select select "number:13"
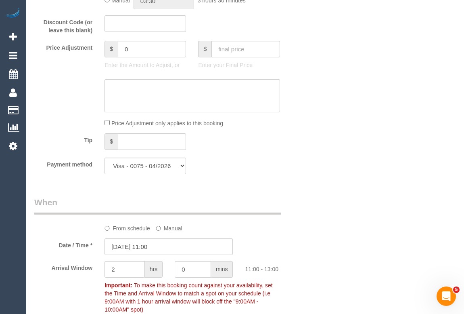
scroll to position [844, 0]
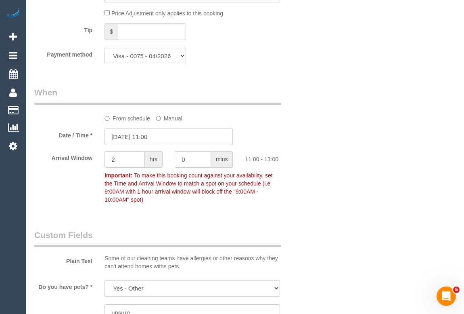
click at [126, 122] on label "From schedule" at bounding box center [128, 116] width 46 height 11
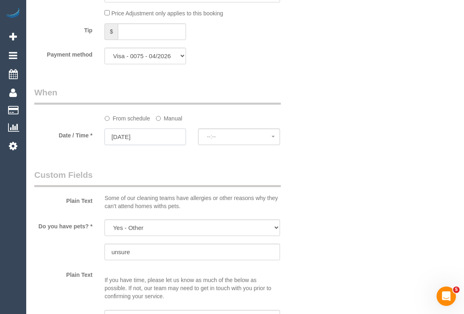
click at [142, 145] on input "[DATE]" at bounding box center [146, 136] width 82 height 17
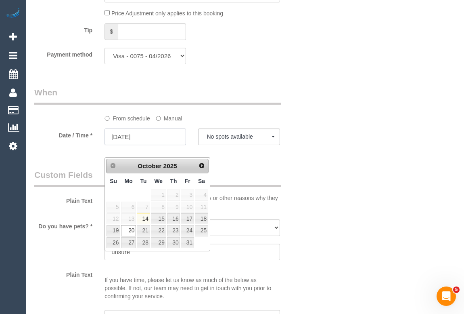
select select "spot6"
click at [327, 215] on div "Who Email* [EMAIL_ADDRESS][DOMAIN_NAME] Name * [PERSON_NAME] Where Address* [ST…" at bounding box center [245, 18] width 422 height 1664
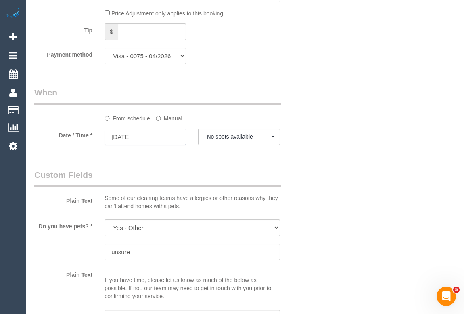
click at [125, 145] on input "[DATE]" at bounding box center [146, 136] width 82 height 17
click at [135, 145] on input "[DATE]" at bounding box center [146, 136] width 82 height 17
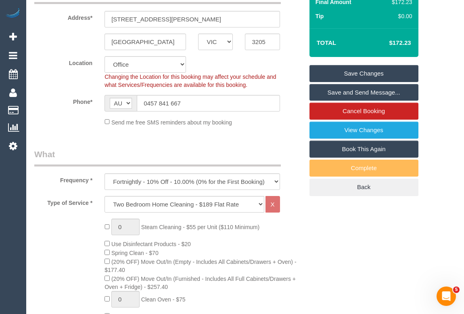
scroll to position [147, 0]
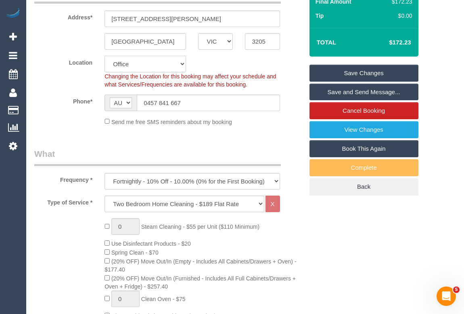
drag, startPoint x: 181, startPoint y: 74, endPoint x: 169, endPoint y: 77, distance: 12.8
click at [181, 72] on select "Office [GEOGRAPHIC_DATA] (North) East (South) [GEOGRAPHIC_DATA] (East) [GEOGRAP…" at bounding box center [146, 64] width 82 height 17
select select "55"
click at [105, 65] on select "Office [GEOGRAPHIC_DATA] (North) East (South) [GEOGRAPHIC_DATA] (East) [GEOGRAP…" at bounding box center [146, 64] width 82 height 17
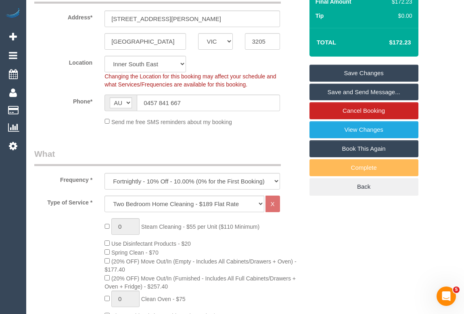
select select "object:5948"
select select "spot11"
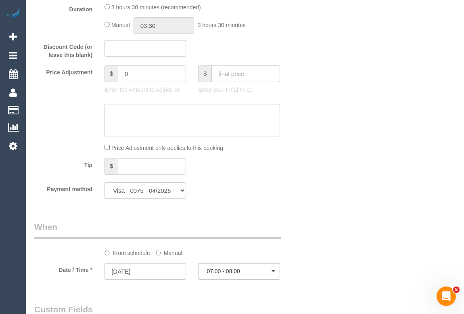
scroll to position [808, 0]
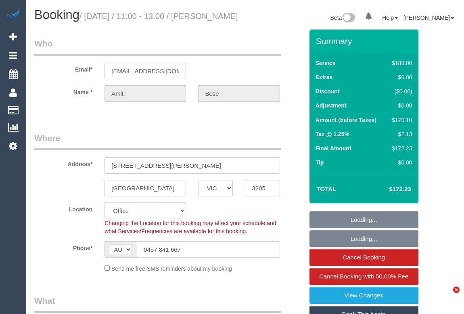
select select "VIC"
select select "object:2104"
select select "number:32"
select select "number:14"
select select "number:20"
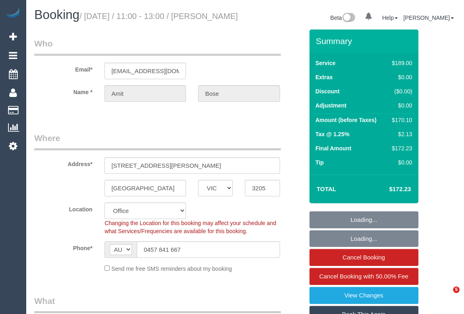
select select "number:22"
select select "number:13"
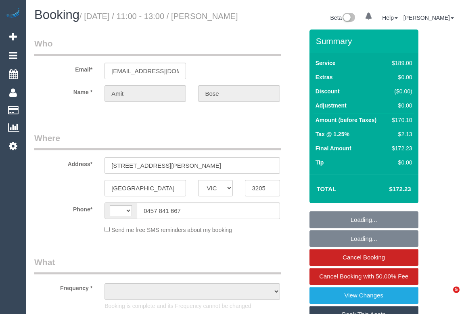
select select "VIC"
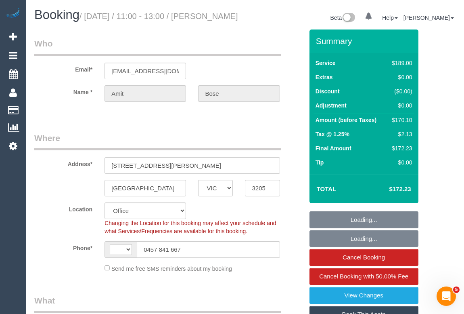
select select "string:AU"
select select "number:32"
select select "number:14"
select select "number:20"
select select "number:22"
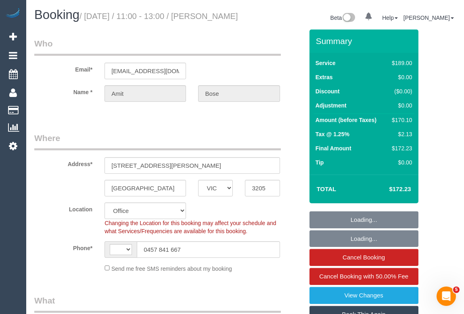
select select "number:13"
select select "object:787"
select select "string:stripe-pm_1QRLJa2GScqysDRVYDxksU4f"
select select "object:2104"
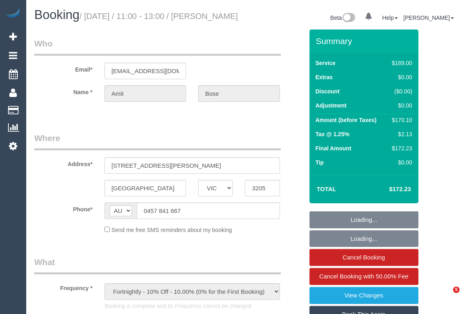
select select "VIC"
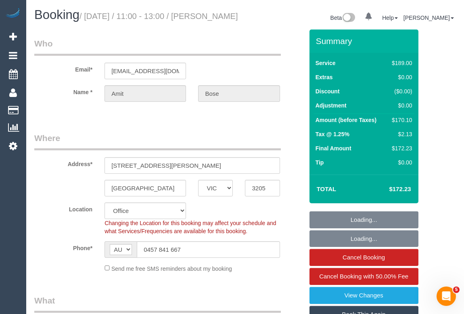
select select "string:stripe-pm_1QRLJa2GScqysDRVYDxksU4f"
select select "number:32"
select select "number:14"
select select "number:20"
select select "number:22"
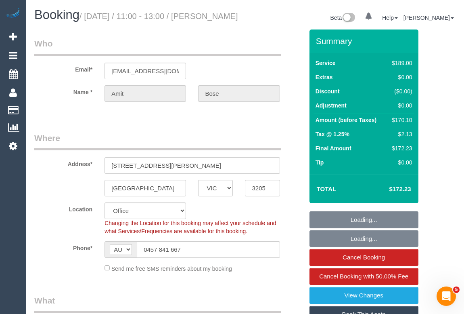
select select "number:13"
select select "object:1856"
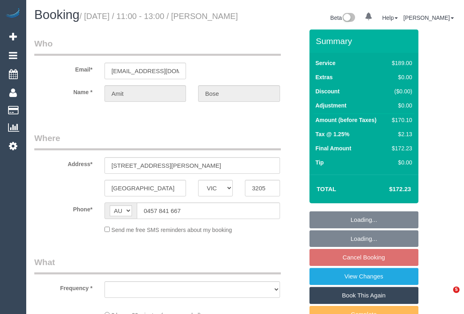
select select "VIC"
select select "string:stripe-pm_1QRLJa2GScqysDRVYDxksU4f"
select select "number:32"
select select "number:14"
select select "number:20"
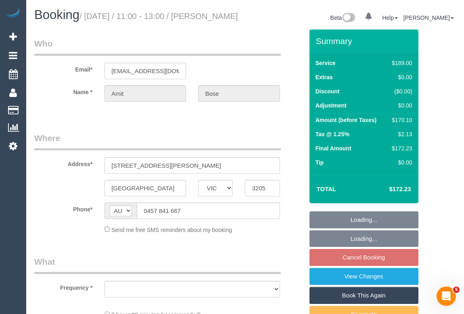
select select "number:22"
select select "number:13"
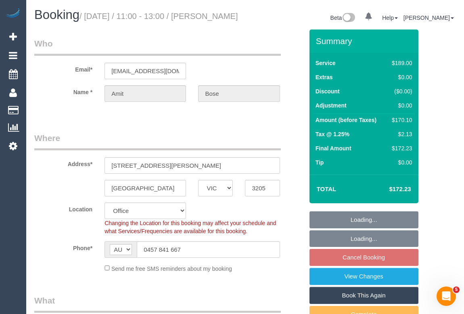
select select "object:783"
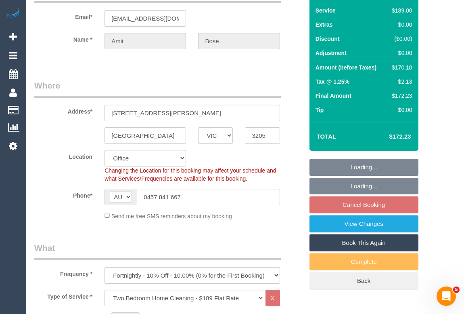
scroll to position [147, 0]
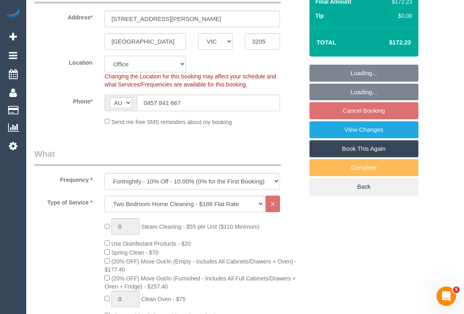
drag, startPoint x: 183, startPoint y: 72, endPoint x: 176, endPoint y: 76, distance: 8.7
click at [183, 72] on select "Office City East (North) East (South) Inner East Inner North (East) Inner North…" at bounding box center [146, 64] width 82 height 17
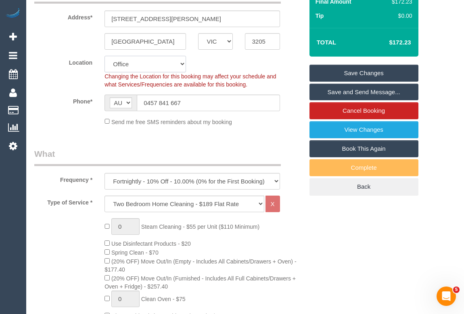
select select "55"
click at [105, 65] on select "Office City East (North) East (South) Inner East Inner North (East) Inner North…" at bounding box center [146, 64] width 82 height 17
select select "object:2099"
click at [357, 82] on link "Save Changes" at bounding box center [364, 73] width 109 height 17
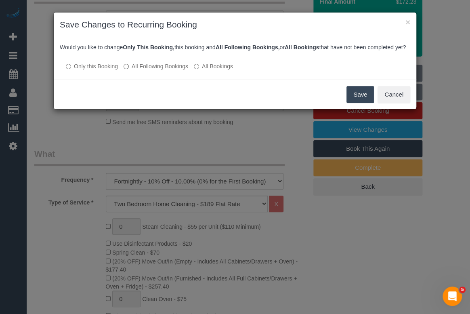
click at [352, 103] on button "Save" at bounding box center [359, 94] width 27 height 17
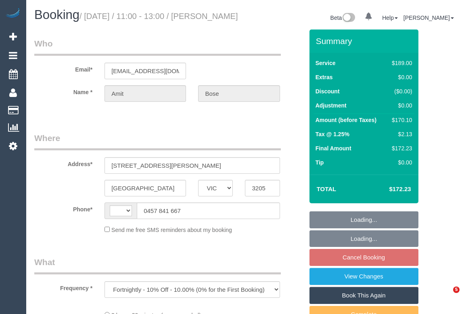
select select "VIC"
select select "string:stripe-pm_1QRLJa2GScqysDRVYDxksU4f"
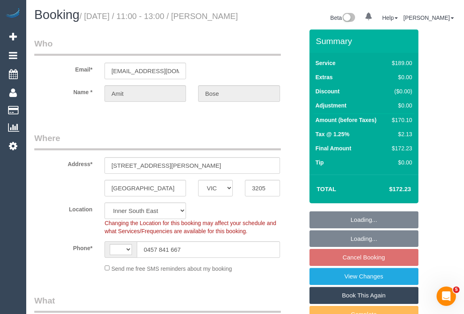
select select "object:288"
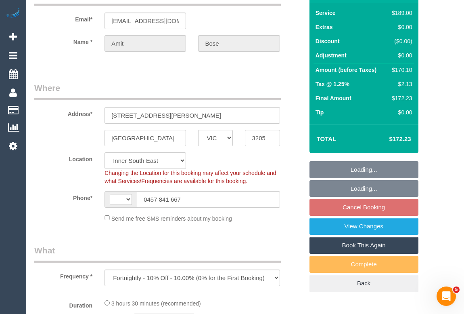
select select "string:AU"
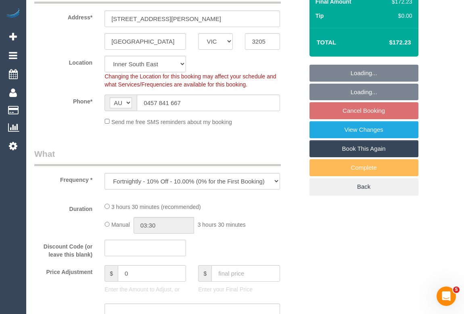
select select "number:32"
select select "number:14"
select select "number:20"
select select "number:22"
select select "number:13"
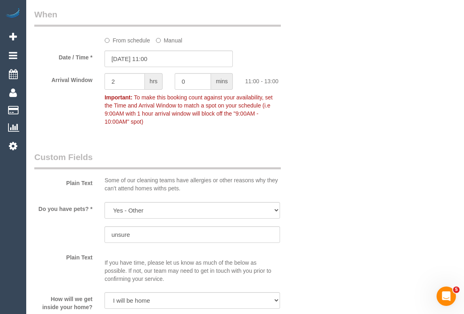
scroll to position [843, 0]
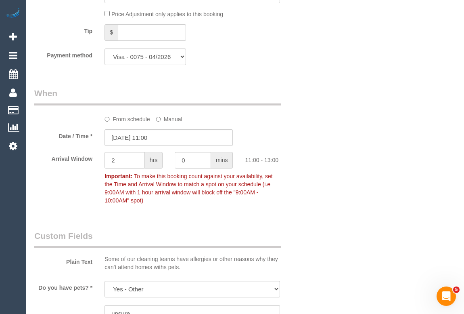
click at [120, 123] on label "From schedule" at bounding box center [128, 117] width 46 height 11
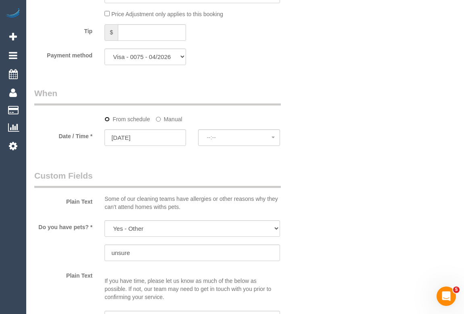
select select "spot26"
click at [129, 146] on input "[DATE]" at bounding box center [146, 137] width 82 height 17
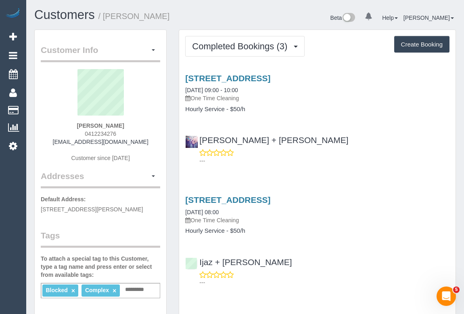
click at [346, 132] on div "[PERSON_NAME] + [PERSON_NAME] ---" at bounding box center [317, 146] width 277 height 36
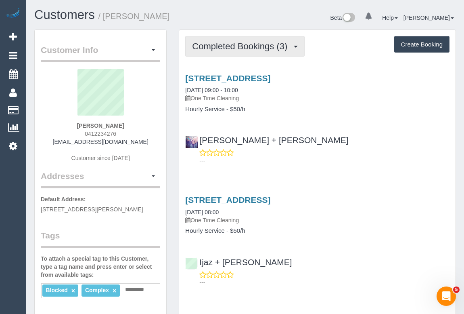
click at [240, 45] on span "Completed Bookings (3)" at bounding box center [241, 46] width 99 height 10
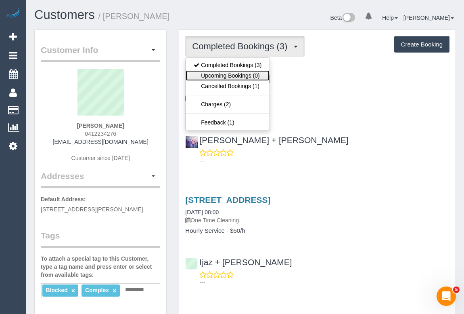
click at [233, 73] on link "Upcoming Bookings (0)" at bounding box center [228, 75] width 84 height 10
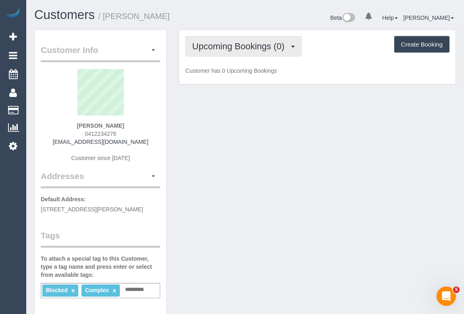
click at [229, 47] on span "Upcoming Bookings (0)" at bounding box center [240, 46] width 96 height 10
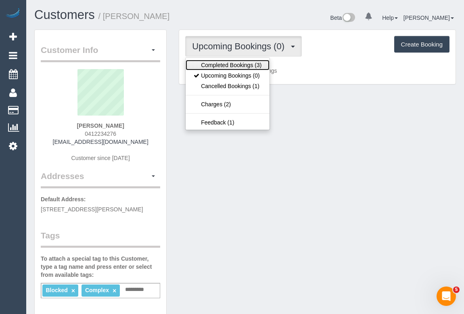
click at [236, 64] on link "Completed Bookings (3)" at bounding box center [228, 65] width 84 height 10
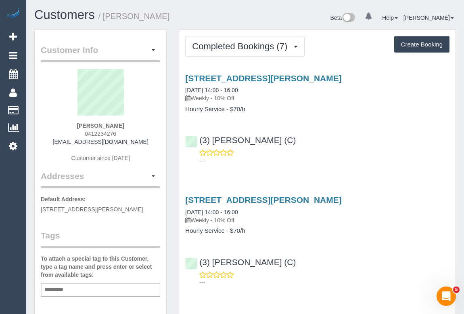
click at [345, 152] on div "---" at bounding box center [317, 157] width 264 height 16
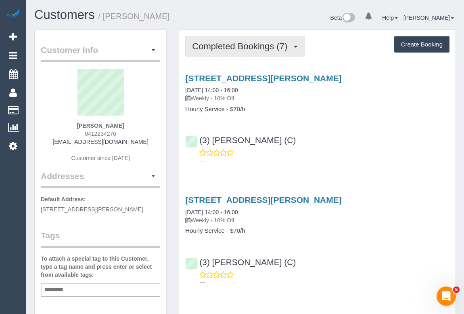
click at [231, 47] on span "Completed Bookings (7)" at bounding box center [241, 46] width 99 height 10
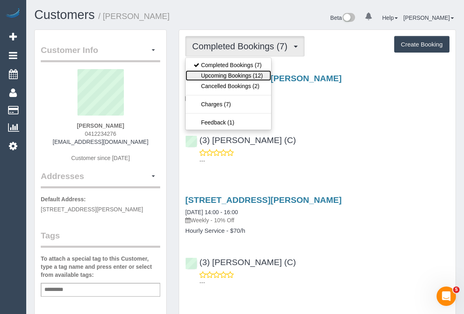
click at [227, 73] on link "Upcoming Bookings (12)" at bounding box center [228, 75] width 85 height 10
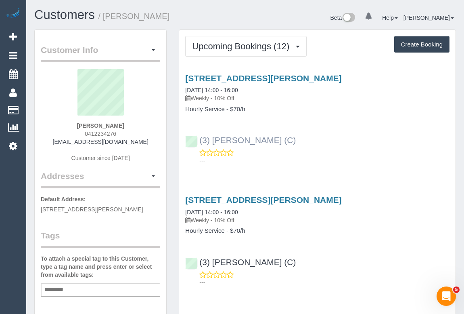
click at [196, 137] on div "(3) [PERSON_NAME] (C) ---" at bounding box center [317, 146] width 277 height 36
copy link "(3) [PERSON_NAME] (C)"
drag, startPoint x: 76, startPoint y: 125, endPoint x: 143, endPoint y: 126, distance: 66.6
click at [143, 126] on div "[PERSON_NAME] 0412234276 [EMAIL_ADDRESS][DOMAIN_NAME] Customer since [DATE]" at bounding box center [101, 119] width 120 height 101
copy strong "[PERSON_NAME]"
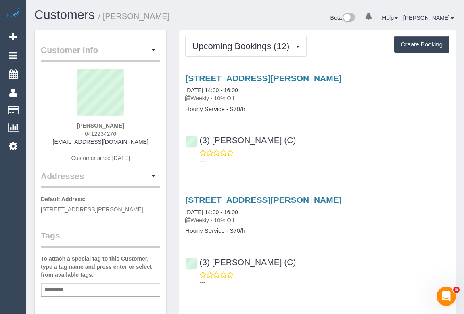
click at [85, 286] on div "Add a tag" at bounding box center [101, 290] width 120 height 14
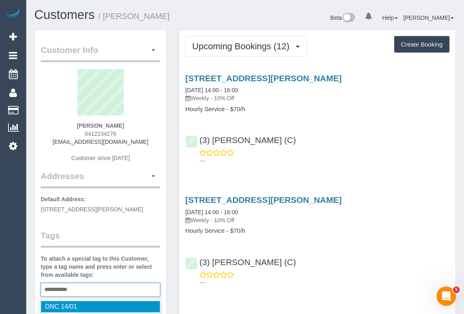
type input "**********"
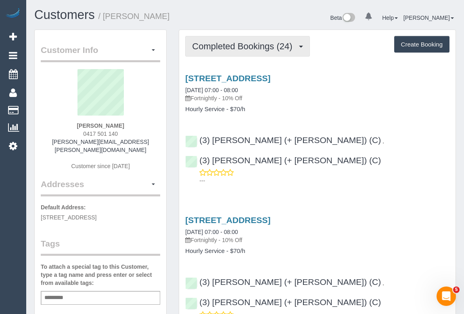
click at [240, 47] on span "Completed Bookings (24)" at bounding box center [244, 46] width 104 height 10
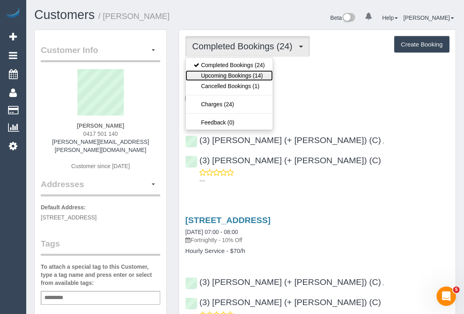
click at [233, 76] on link "Upcoming Bookings (14)" at bounding box center [229, 75] width 87 height 10
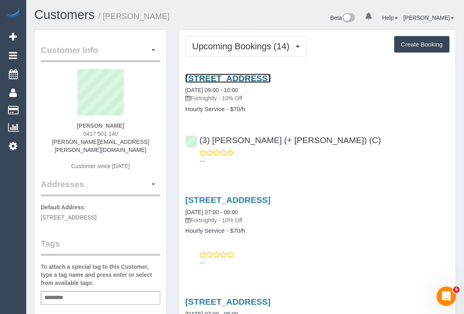
click at [251, 78] on link "148 Fordham Ave, Camberwell, VIC 3124" at bounding box center [227, 77] width 85 height 9
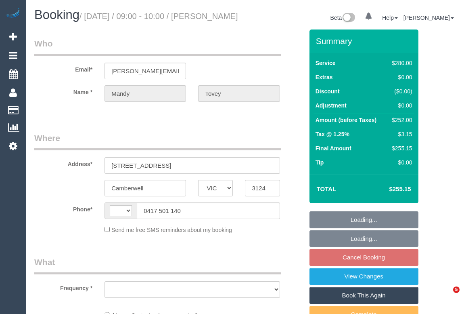
select select "VIC"
select select "object:281"
select select "number:28"
select select "number:15"
select select "number:18"
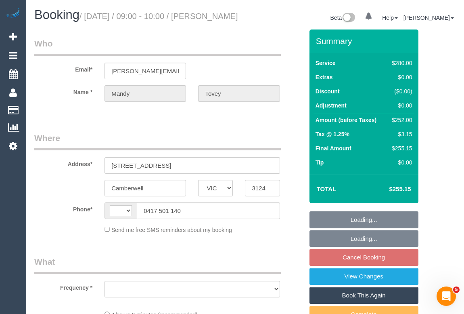
select select "number:22"
select select "number:35"
select select "number:13"
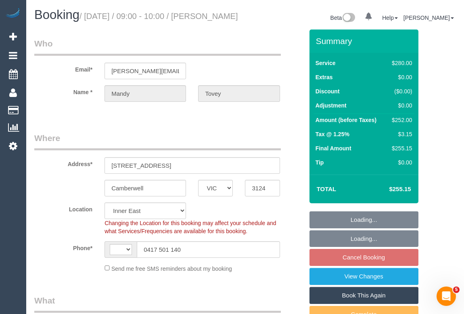
select select "string:stripe-pm_1QELK82GScqysDRVBaop8tF5"
select select "object:434"
select select "string:AU"
select select "240"
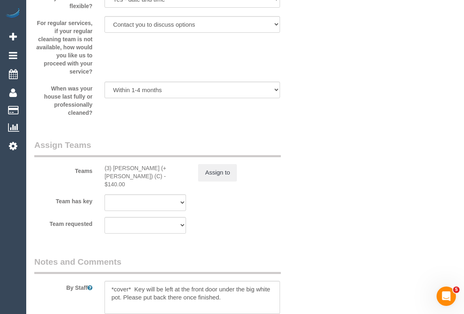
scroll to position [1358, 0]
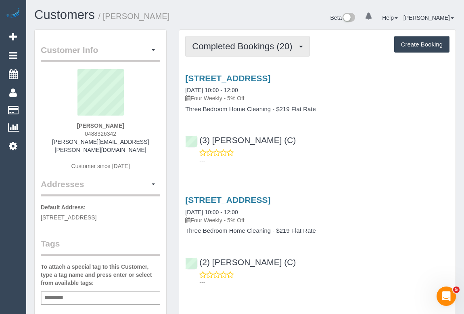
click at [246, 48] on span "Completed Bookings (20)" at bounding box center [244, 46] width 104 height 10
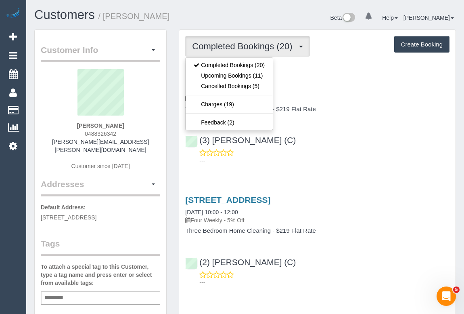
click at [401, 153] on div "---" at bounding box center [317, 157] width 264 height 16
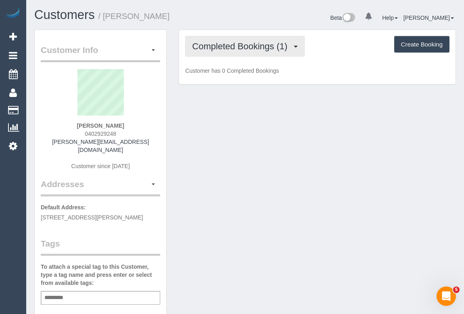
click at [254, 47] on span "Completed Bookings (1)" at bounding box center [241, 46] width 99 height 10
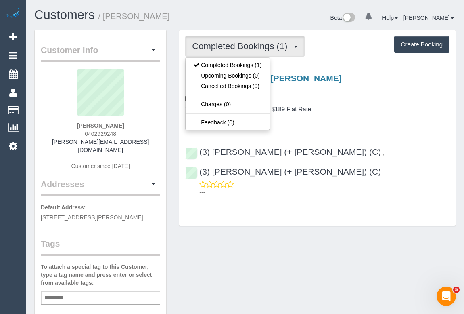
click at [348, 157] on div "(3) [PERSON_NAME] (+ [PERSON_NAME]) (C) , (3) [PERSON_NAME] (+ [PERSON_NAME]) (…" at bounding box center [317, 168] width 277 height 56
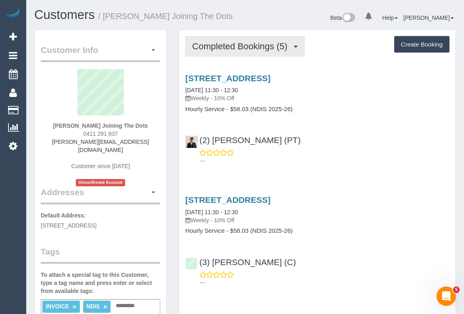
click at [228, 50] on span "Completed Bookings (5)" at bounding box center [241, 46] width 99 height 10
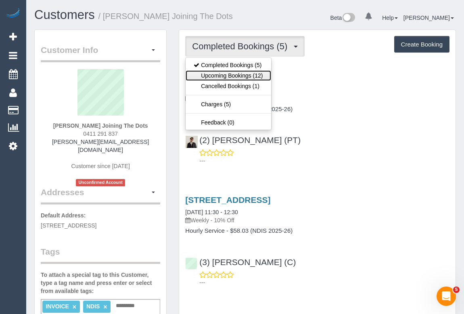
click at [233, 75] on link "Upcoming Bookings (12)" at bounding box center [228, 75] width 85 height 10
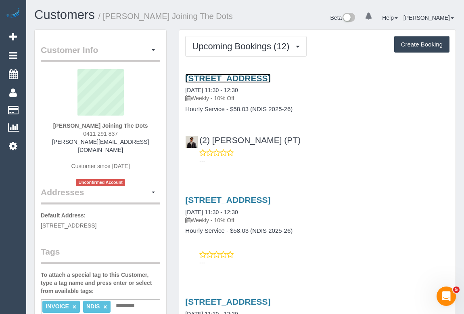
click at [231, 77] on link "16/417 Coventry Street, South Melbourne, VIC 3205" at bounding box center [227, 77] width 85 height 9
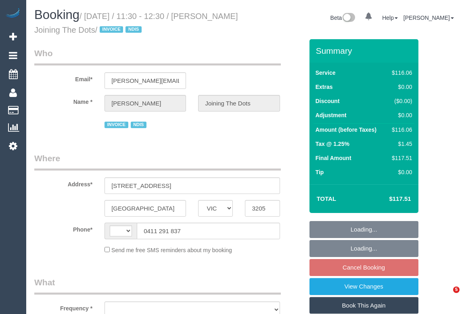
select select "VIC"
select select "number:28"
select select "number:14"
select select "number:19"
select select "number:36"
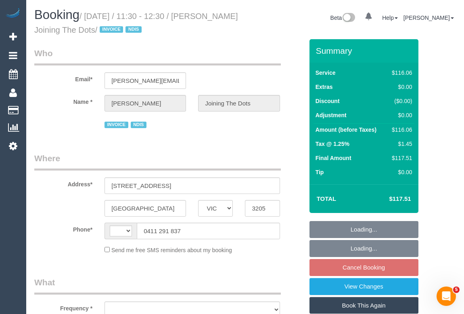
select select "number:35"
select select "string:AU"
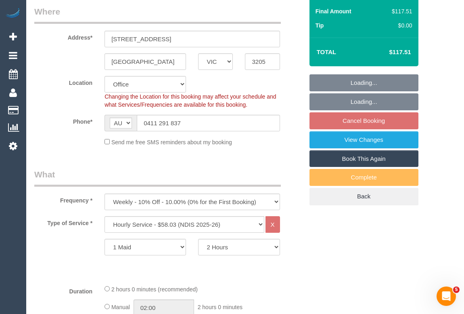
select select "object:741"
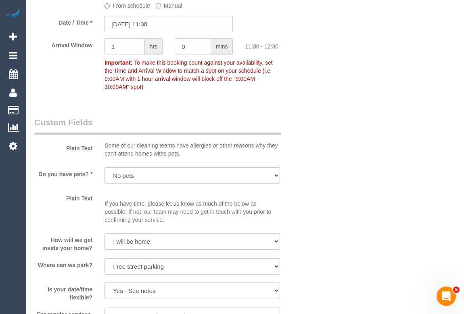
scroll to position [624, 0]
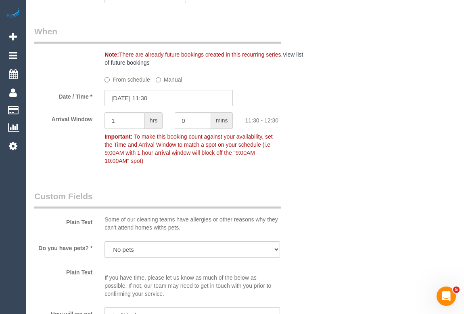
click at [120, 78] on label "From schedule" at bounding box center [128, 78] width 46 height 11
click at [114, 79] on label "From schedule" at bounding box center [128, 78] width 46 height 11
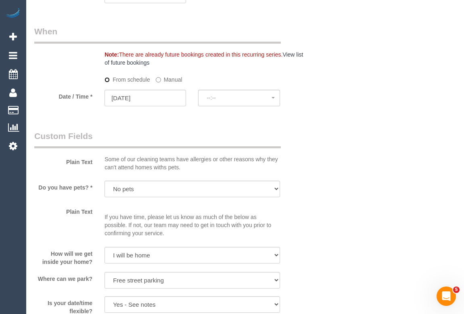
select select "spot6"
click at [227, 96] on span "No spots available" at bounding box center [239, 97] width 65 height 6
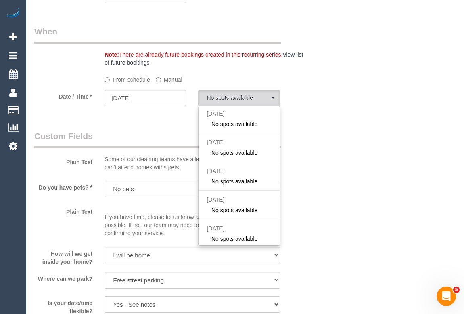
click at [350, 187] on div "Who Email* edwina.joiningthedots@fake.com Name * Edwina Mendes Joining The Dots…" at bounding box center [245, 181] width 422 height 1532
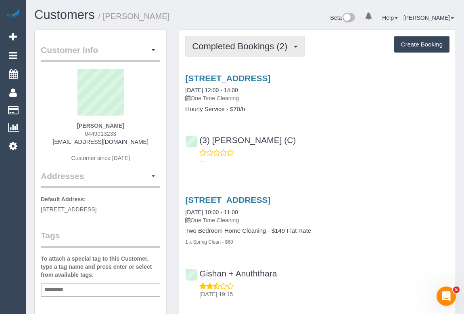
click at [242, 52] on button "Completed Bookings (2)" at bounding box center [245, 46] width 120 height 21
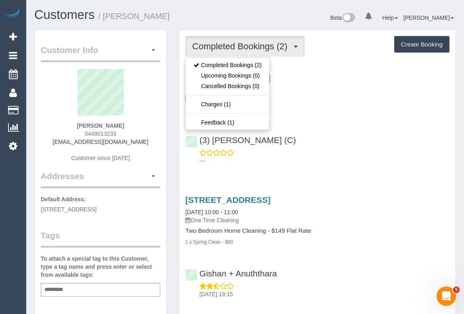
click at [334, 121] on div "12 Hayley Avenue, Sunshine West, VIC 3020 11/10/2025 12:00 - 14:00 One Time Cle…" at bounding box center [317, 118] width 277 height 102
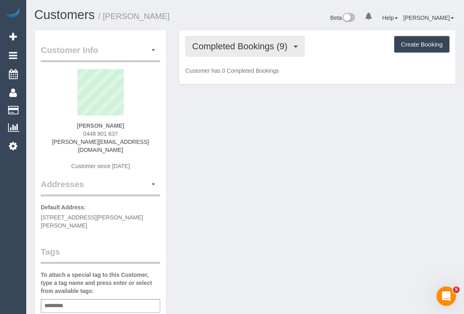
click at [229, 41] on span "Completed Bookings (9)" at bounding box center [241, 46] width 99 height 10
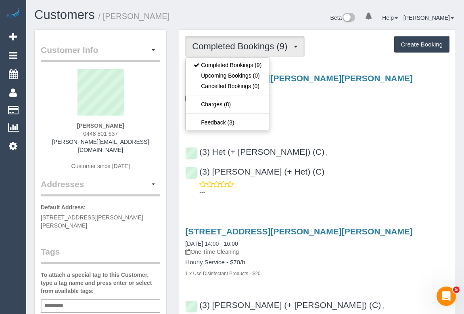
click at [360, 115] on div "Hourly Service - $70/h 1 x Use Disinfectant Products - $20" at bounding box center [317, 115] width 264 height 18
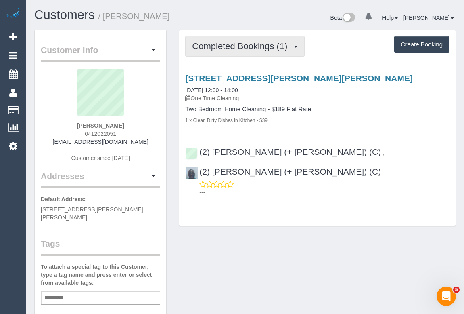
click at [236, 52] on button "Completed Bookings (1)" at bounding box center [245, 46] width 120 height 21
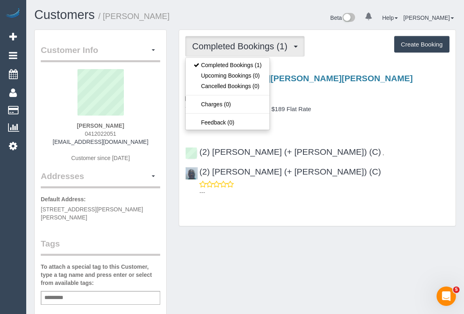
click at [396, 109] on h4 "Two Bedroom Home Cleaning - $189 Flat Rate" at bounding box center [317, 109] width 264 height 7
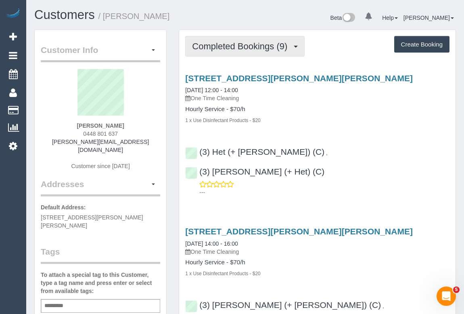
click at [259, 49] on span "Completed Bookings (9)" at bounding box center [241, 46] width 99 height 10
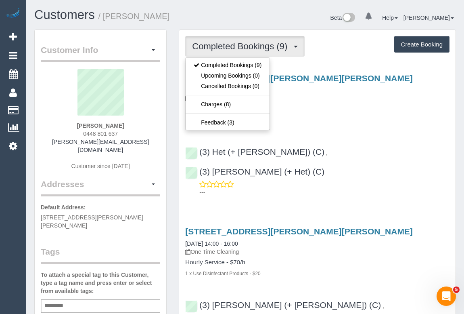
click at [346, 102] on div "[STREET_ADDRESS][PERSON_NAME][PERSON_NAME] [DATE] 12:00 - 14:00 One Time Cleani…" at bounding box center [317, 98] width 277 height 50
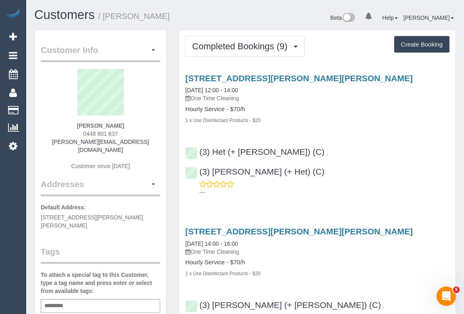
click at [327, 113] on div "Hourly Service - $70/h 1 x Use Disinfectant Products - $20" at bounding box center [317, 115] width 264 height 18
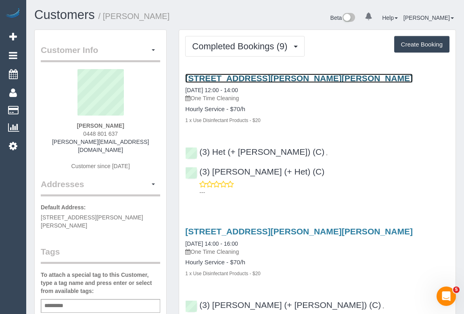
click at [252, 75] on link "33 Bourne Road, Glen Iris, VIC 3146" at bounding box center [299, 77] width 228 height 9
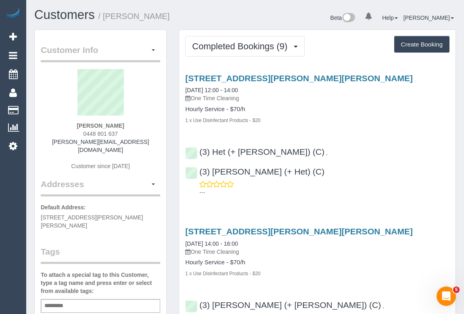
drag, startPoint x: 78, startPoint y: 126, endPoint x: 126, endPoint y: 125, distance: 48.5
click at [126, 125] on div "Sasha Nettle 0448 801 637 sasha.nettle@charterhall.com.au Customer since 2024" at bounding box center [101, 123] width 120 height 109
copy strong "[PERSON_NAME]"
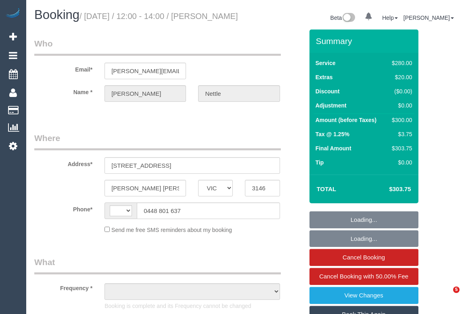
select select "VIC"
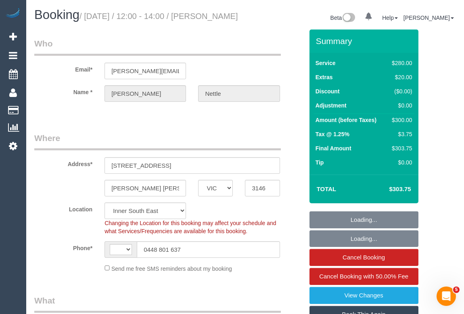
select select "string:AU"
select select "object:543"
select select "string:stripe-pm_1QOwes2GScqysDRVEh6Rz0KC"
select select "2"
select select "number:27"
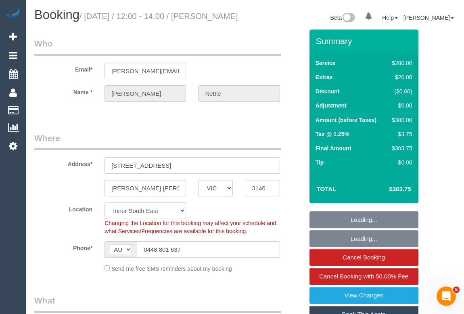
select select "number:14"
select select "number:19"
select select "number:25"
select select "number:33"
select select "number:12"
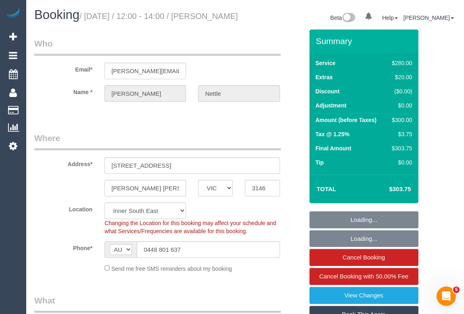
select select "object:1335"
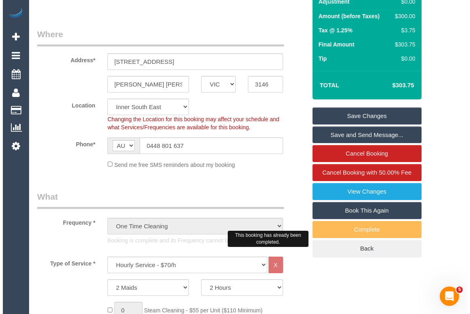
scroll to position [110, 0]
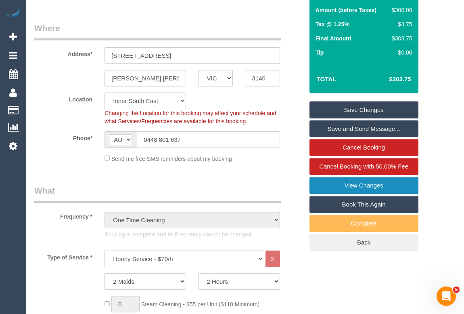
click at [367, 193] on link "View Changes" at bounding box center [364, 185] width 109 height 17
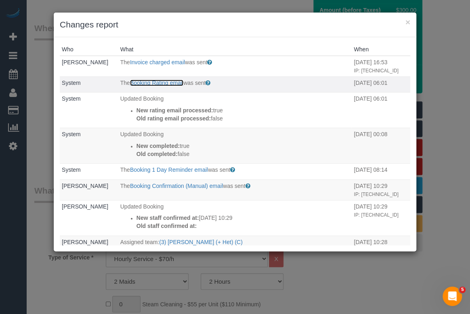
click at [163, 86] on link "Booking Rating email" at bounding box center [156, 83] width 53 height 6
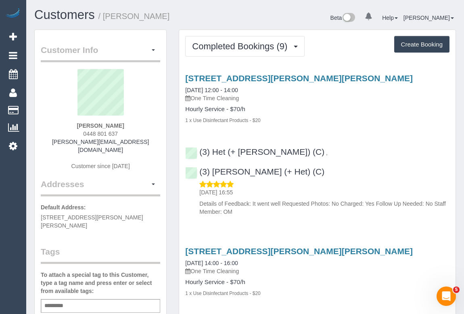
drag, startPoint x: 80, startPoint y: 124, endPoint x: 138, endPoint y: 124, distance: 57.3
click at [138, 124] on div "[PERSON_NAME] 0448 801 637 [EMAIL_ADDRESS][DOMAIN_NAME] Customer since [DATE]" at bounding box center [101, 123] width 120 height 109
drag, startPoint x: 76, startPoint y: 131, endPoint x: 136, endPoint y: 132, distance: 59.8
click at [136, 132] on div "Sasha Nettle 0448 801 637 sasha.nettle@charterhall.com.au Customer since 2024" at bounding box center [101, 123] width 120 height 109
copy span "0448 801 637"
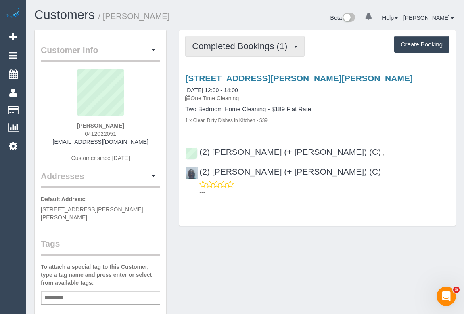
click at [252, 49] on span "Completed Bookings (1)" at bounding box center [241, 46] width 99 height 10
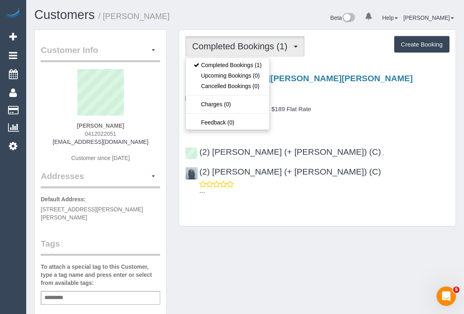
click at [365, 117] on div "1 x Clean Dirty Dishes in Kitchen - $39" at bounding box center [317, 120] width 264 height 8
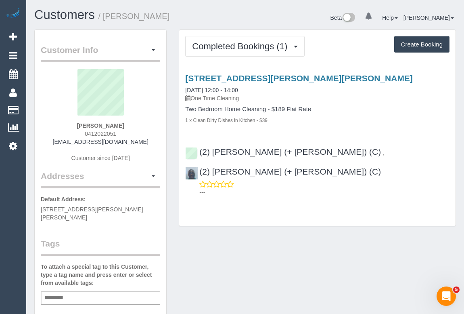
drag, startPoint x: 55, startPoint y: 141, endPoint x: 147, endPoint y: 140, distance: 91.7
click at [147, 140] on div "Ahmed Hanif 0412022051 info.adtechsolution@gmail.com Customer since 2025" at bounding box center [101, 119] width 120 height 101
copy link "[EMAIL_ADDRESS][DOMAIN_NAME]"
drag, startPoint x: 73, startPoint y: 122, endPoint x: 141, endPoint y: 126, distance: 67.1
click at [141, 126] on div "Ahmed Hanif 0412022051 info.adtechsolution@gmail.com Customer since 2025" at bounding box center [101, 119] width 120 height 101
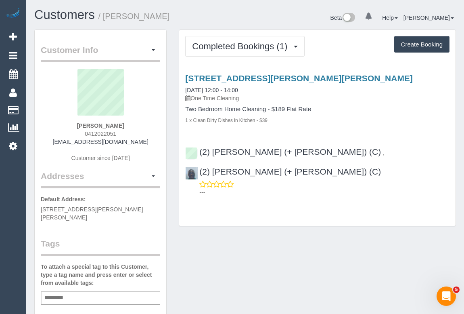
copy strong "Ahmed Hanif"
drag, startPoint x: 76, startPoint y: 133, endPoint x: 126, endPoint y: 132, distance: 49.7
click at [126, 132] on div "Ahmed Hanif 0412022051 info.adtechsolution@gmail.com Customer since 2025" at bounding box center [101, 119] width 120 height 101
copy span "0412022051"
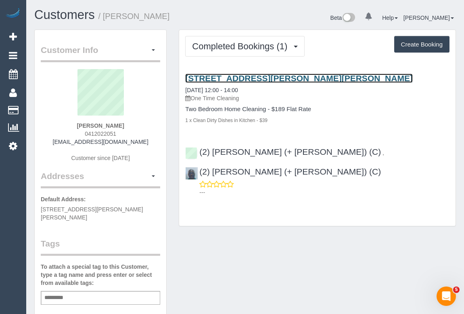
click at [292, 77] on link "2/17 Bevan Ave, Clayton South, VIC 3169" at bounding box center [299, 77] width 228 height 9
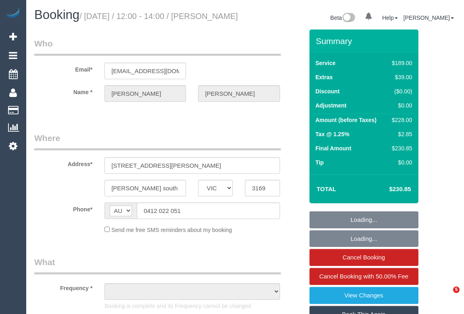
select select "VIC"
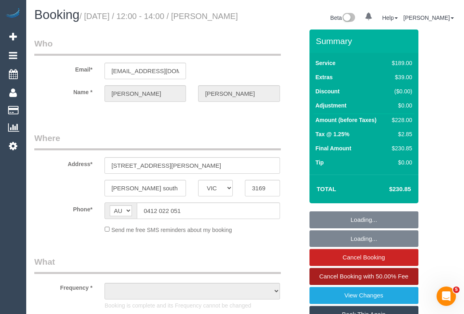
select select "number:28"
select select "number:14"
select select "number:19"
select select "number:24"
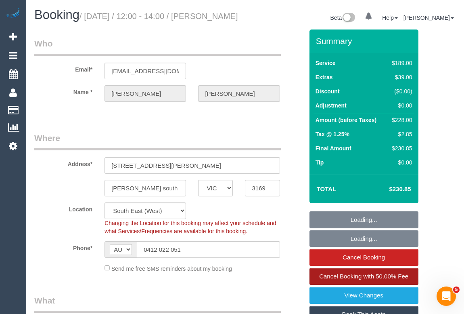
select select "string:stripe-pm_1SFsrN2GScqysDRVOwT7wrDI"
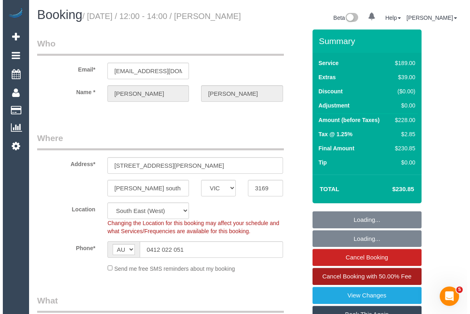
scroll to position [147, 0]
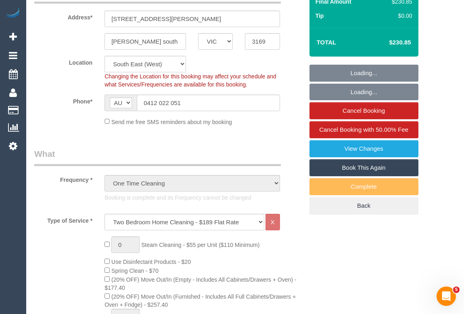
select select "object:1314"
click at [346, 155] on link "View Changes" at bounding box center [364, 148] width 109 height 17
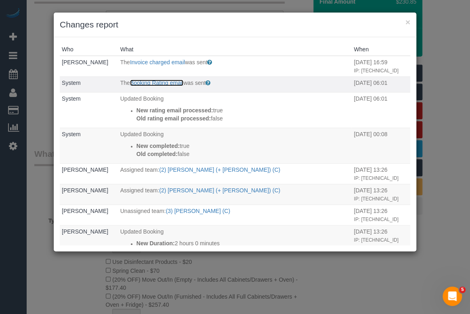
click at [143, 86] on link "Booking Rating email" at bounding box center [156, 83] width 53 height 6
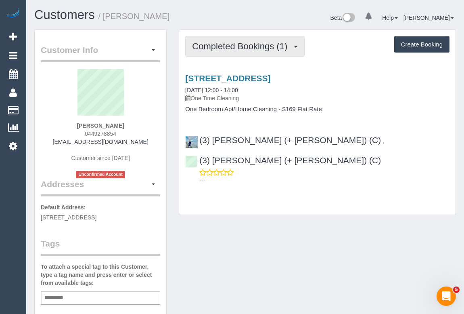
click at [248, 48] on span "Completed Bookings (1)" at bounding box center [241, 46] width 99 height 10
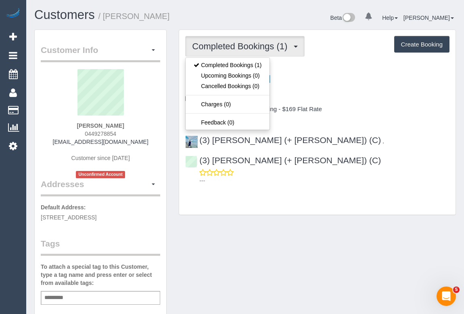
click at [330, 217] on div "Customer Info Edit Contact Info Send Message Email Preferences Special Sales Ta…" at bounding box center [245, 303] width 434 height 549
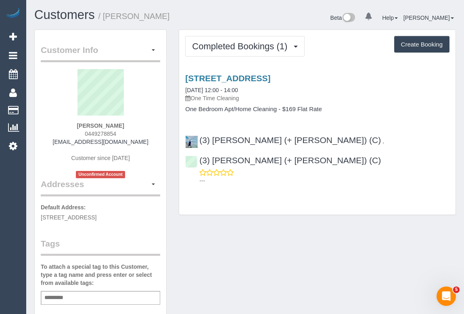
drag, startPoint x: 83, startPoint y: 136, endPoint x: 125, endPoint y: 133, distance: 42.1
click at [125, 133] on div "Amelia Knox 0449278854 ameliaknox5@gmail.com Customer since 2025 Unconfirmed Ac…" at bounding box center [101, 123] width 120 height 109
copy span "0449278854"
click at [250, 228] on div "Customer Info Edit Contact Info Send Message Email Preferences Special Sales Ta…" at bounding box center [245, 303] width 434 height 549
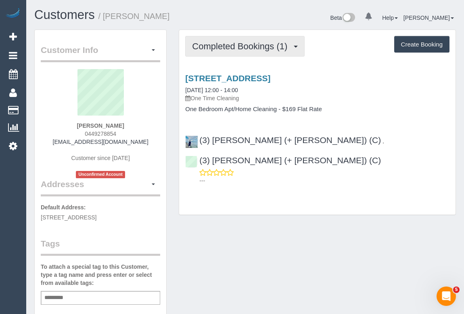
click at [215, 45] on span "Completed Bookings (1)" at bounding box center [241, 46] width 99 height 10
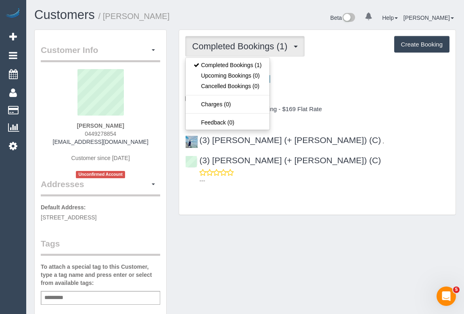
click at [315, 224] on div "Customer Info Edit Contact Info Send Message Email Preferences Special Sales Ta…" at bounding box center [245, 303] width 434 height 549
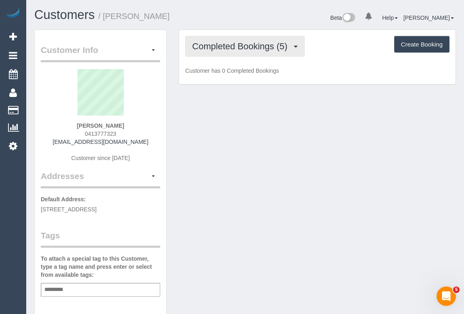
click at [249, 48] on span "Completed Bookings (5)" at bounding box center [241, 46] width 99 height 10
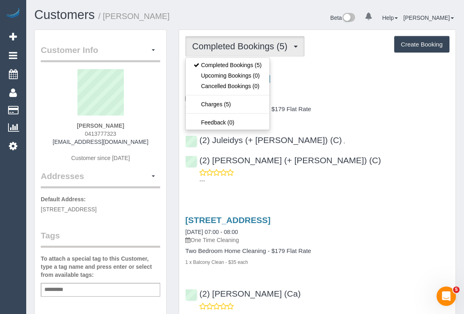
click at [382, 100] on p "One Time Cleaning" at bounding box center [317, 98] width 264 height 8
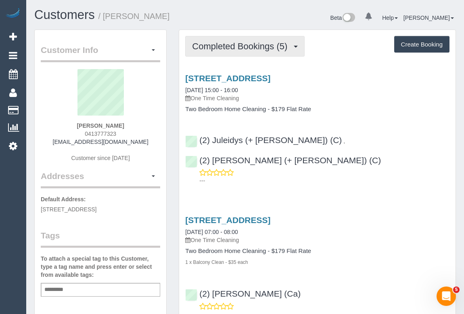
click at [252, 49] on span "Completed Bookings (5)" at bounding box center [241, 46] width 99 height 10
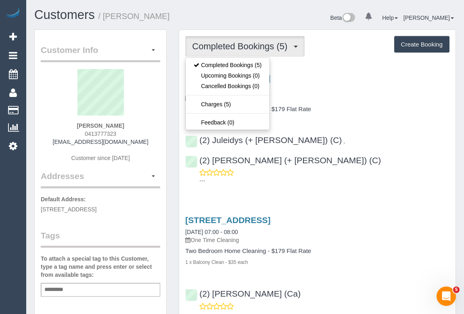
click at [383, 79] on h3 "105 High Street, 207, Prahran, VIC 3181" at bounding box center [317, 77] width 264 height 9
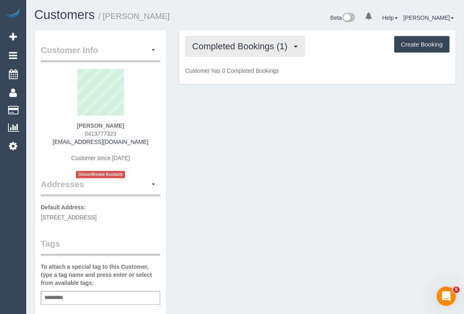
click at [252, 48] on span "Completed Bookings (1)" at bounding box center [241, 46] width 99 height 10
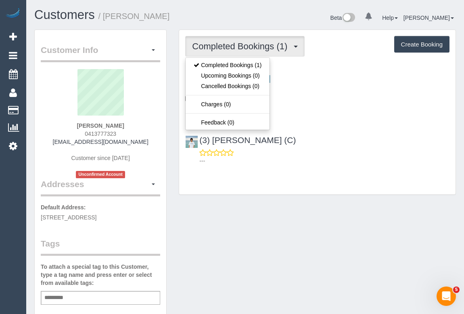
click at [380, 124] on div "105 High Street, 207, Prahran, VIC 3181 11/10/2025 12:00 - 14:00 One Time Clean…" at bounding box center [317, 118] width 277 height 102
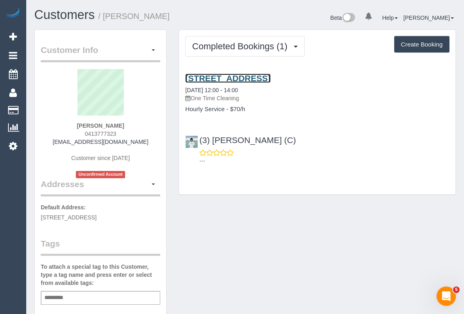
click at [248, 78] on link "[STREET_ADDRESS]" at bounding box center [227, 77] width 85 height 9
drag, startPoint x: 82, startPoint y: 133, endPoint x: 133, endPoint y: 134, distance: 51.3
click at [133, 134] on div "Josh Robertson 0413777323 joshcrazy25@gmail.com Customer since 2025 Unconfirmed…" at bounding box center [101, 123] width 120 height 109
copy span "0413777323"
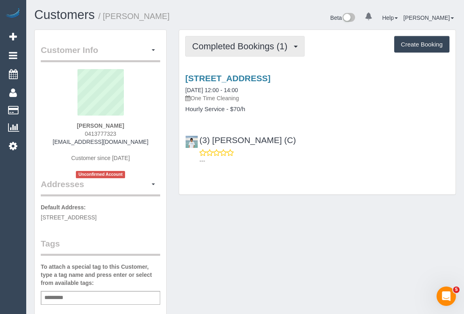
click at [235, 47] on span "Completed Bookings (1)" at bounding box center [241, 46] width 99 height 10
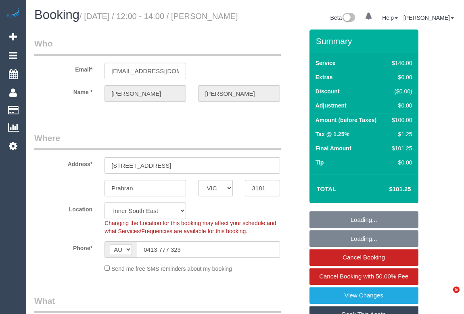
select select "VIC"
select select "object:1505"
select select "number:28"
select select "number:14"
select select "number:18"
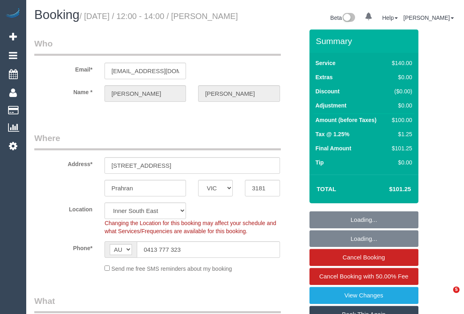
select select "number:25"
select select "number:34"
select select "number:12"
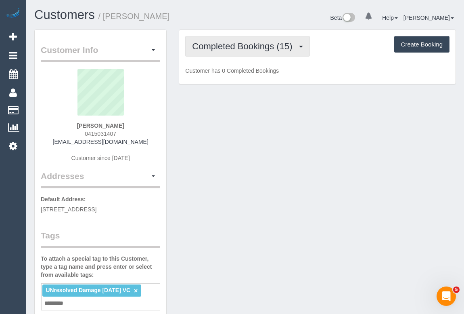
click at [241, 50] on span "Completed Bookings (15)" at bounding box center [244, 46] width 104 height 10
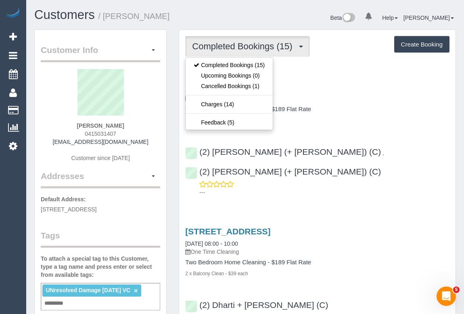
click at [347, 113] on div "Two Bedroom Home Cleaning - $189 Flat Rate 2 x Balcony Clean - $39 each" at bounding box center [317, 115] width 264 height 18
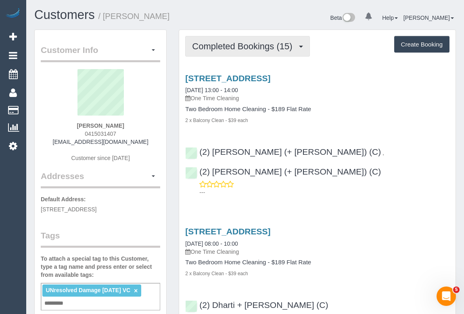
click at [250, 56] on button "Completed Bookings (15)" at bounding box center [247, 46] width 124 height 21
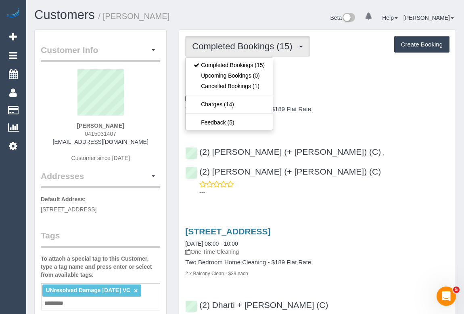
click at [347, 109] on h4 "Two Bedroom Home Cleaning - $189 Flat Rate" at bounding box center [317, 109] width 264 height 7
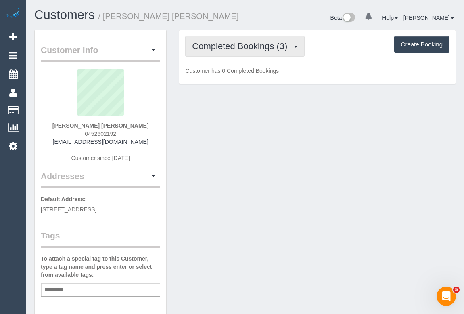
click at [262, 52] on button "Completed Bookings (3)" at bounding box center [245, 46] width 120 height 21
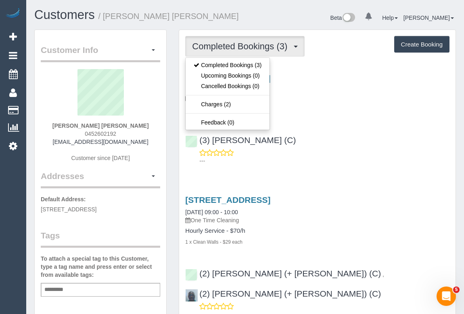
click at [354, 149] on div "---" at bounding box center [317, 157] width 264 height 16
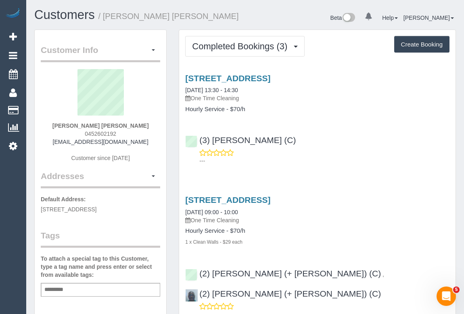
drag, startPoint x: 82, startPoint y: 133, endPoint x: 137, endPoint y: 133, distance: 55.3
click at [137, 133] on div "Daniella Joshua 0452602192 dmjoshua21@gmail.com Customer since 2025" at bounding box center [101, 119] width 120 height 101
copy span "0452602192"
click at [190, 12] on h1 "Customers / Daniella Joshua" at bounding box center [136, 15] width 205 height 14
click at [195, 18] on h1 "Customers / Daniella Joshua" at bounding box center [136, 15] width 205 height 14
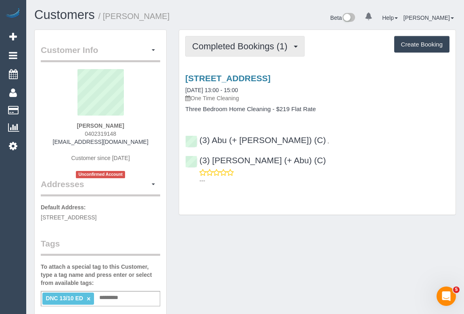
click at [222, 41] on span "Completed Bookings (1)" at bounding box center [241, 46] width 99 height 10
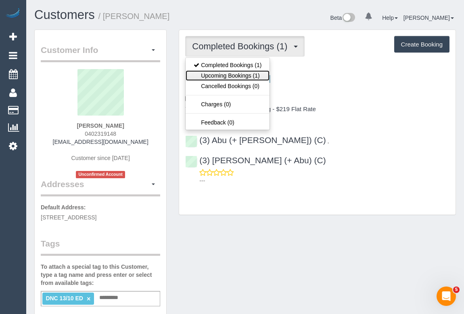
click at [240, 73] on link "Upcoming Bookings (1)" at bounding box center [228, 75] width 84 height 10
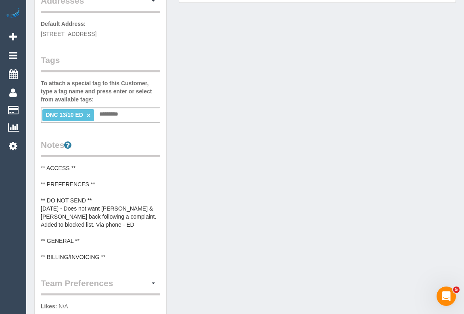
scroll to position [36, 0]
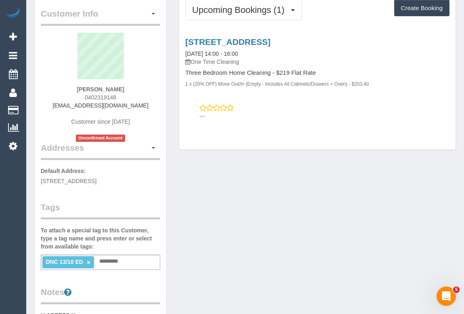
click at [115, 256] on input "text" at bounding box center [110, 261] width 27 height 10
type input "**********"
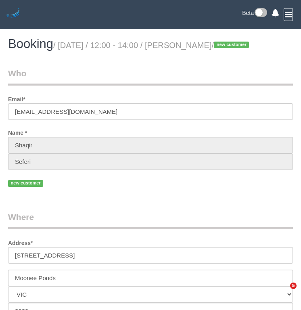
select select "VIC"
select select "object:1356"
select select "string:stripe-pm_1SF3a42GScqysDRVoCPOGR5C"
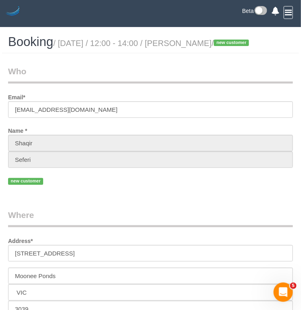
select select "number:28"
select select "number:14"
select select "number:19"
select select "number:25"
select select "number:13"
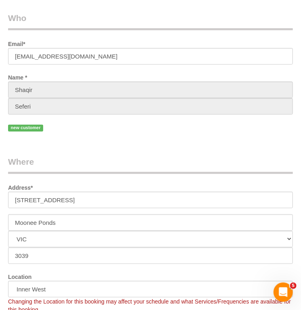
select select "object:1521"
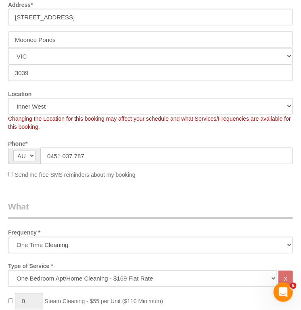
scroll to position [257, 0]
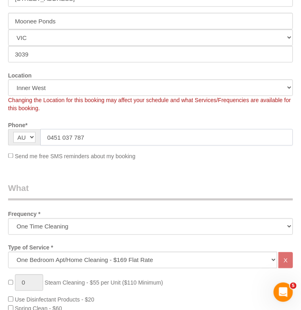
drag, startPoint x: 106, startPoint y: 135, endPoint x: 5, endPoint y: 130, distance: 100.7
click at [5, 130] on div "AF AL DZ AD AO AI AQ AG AR AM AW AU AT AZ BS BH BD BB BY BE BZ BJ BM BT BO BA B…" at bounding box center [150, 137] width 297 height 17
